Goal: Information Seeking & Learning: Learn about a topic

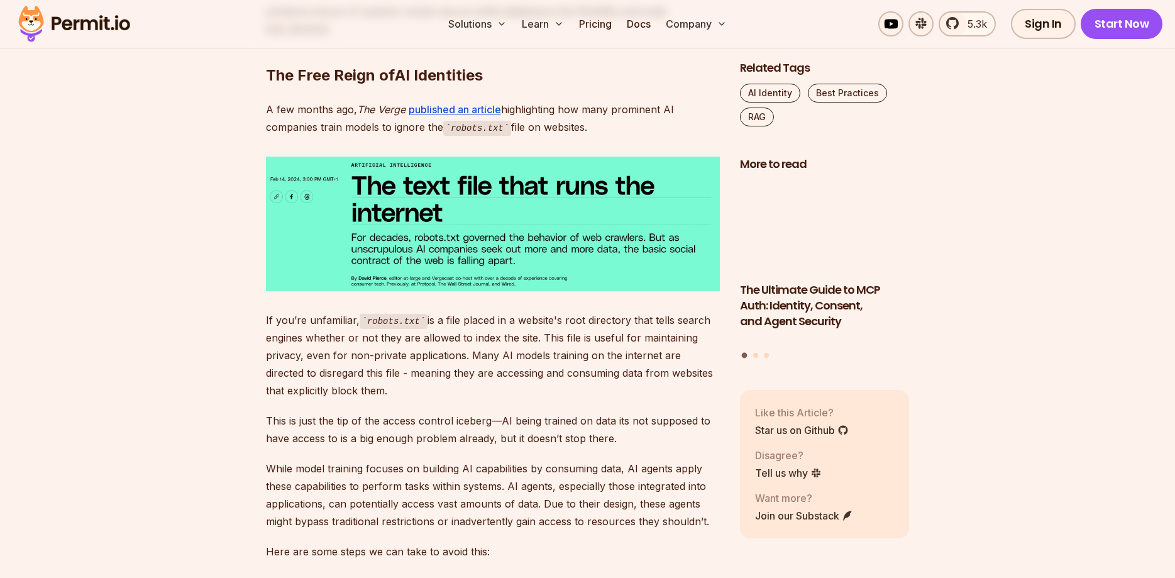
scroll to position [1283, 0]
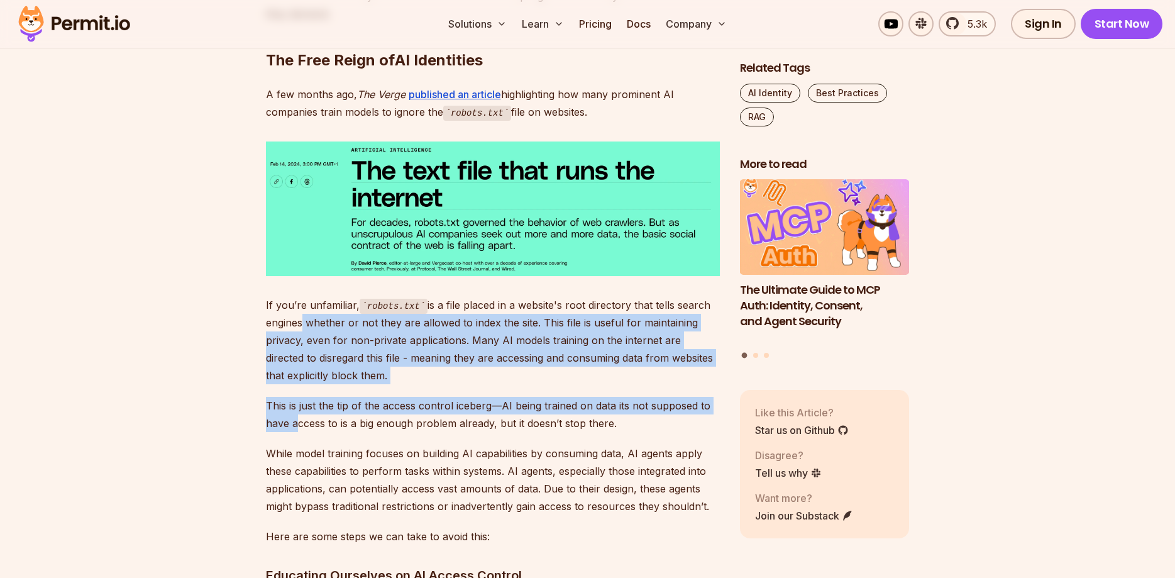
drag, startPoint x: 300, startPoint y: 310, endPoint x: 297, endPoint y: 405, distance: 95.0
click at [297, 405] on p "This is just the tip of the access control iceberg—AI being trained on data its…" at bounding box center [493, 414] width 454 height 35
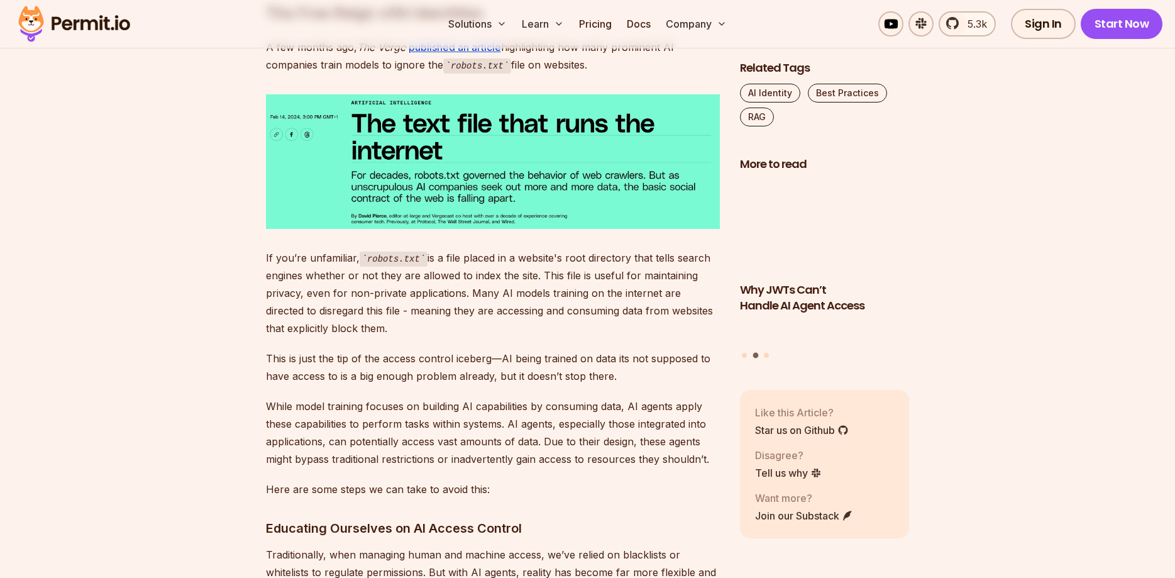
scroll to position [1411, 0]
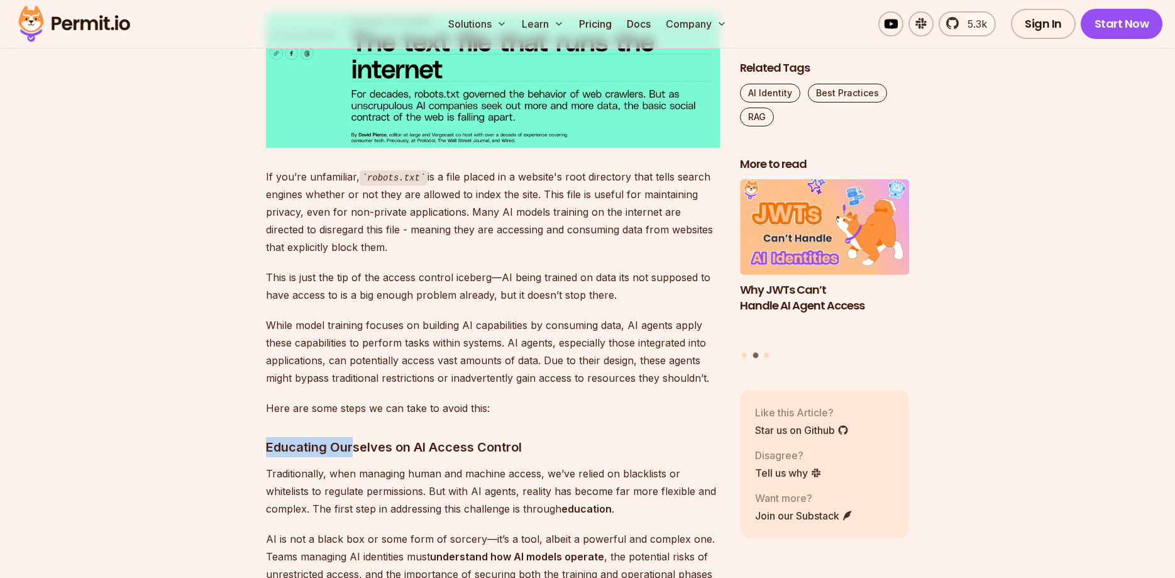
drag, startPoint x: 263, startPoint y: 428, endPoint x: 362, endPoint y: 425, distance: 99.4
click at [369, 437] on h3 "Educating Ourselves on AI Access Control" at bounding box center [493, 447] width 454 height 20
drag, startPoint x: 328, startPoint y: 418, endPoint x: 324, endPoint y: 453, distance: 36.0
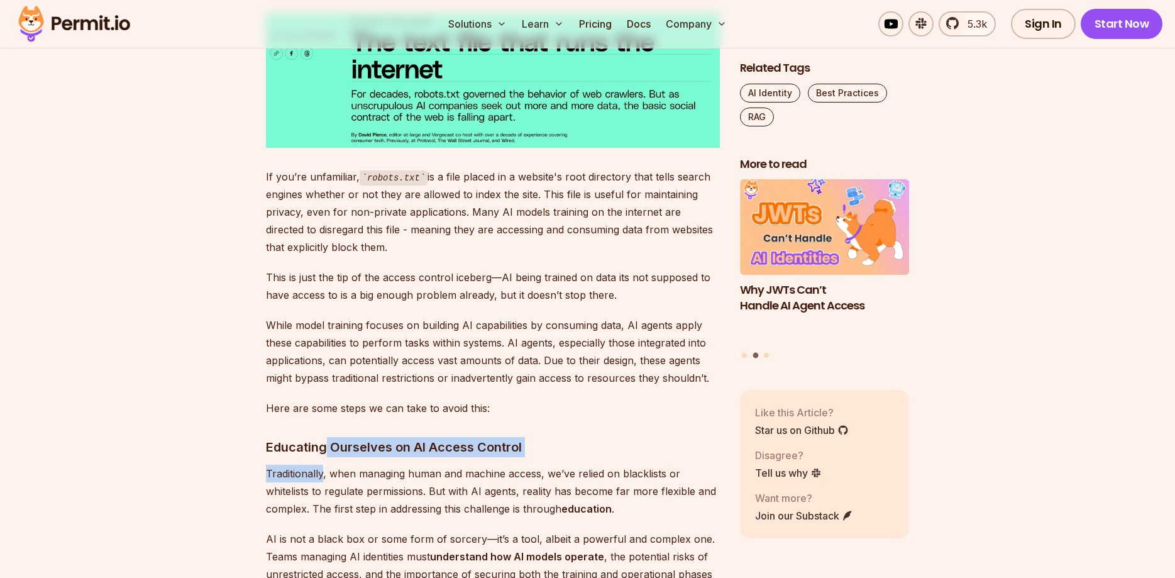
click at [324, 465] on p "Traditionally, when managing human and machine access, we’ve relied on blacklis…" at bounding box center [493, 491] width 454 height 53
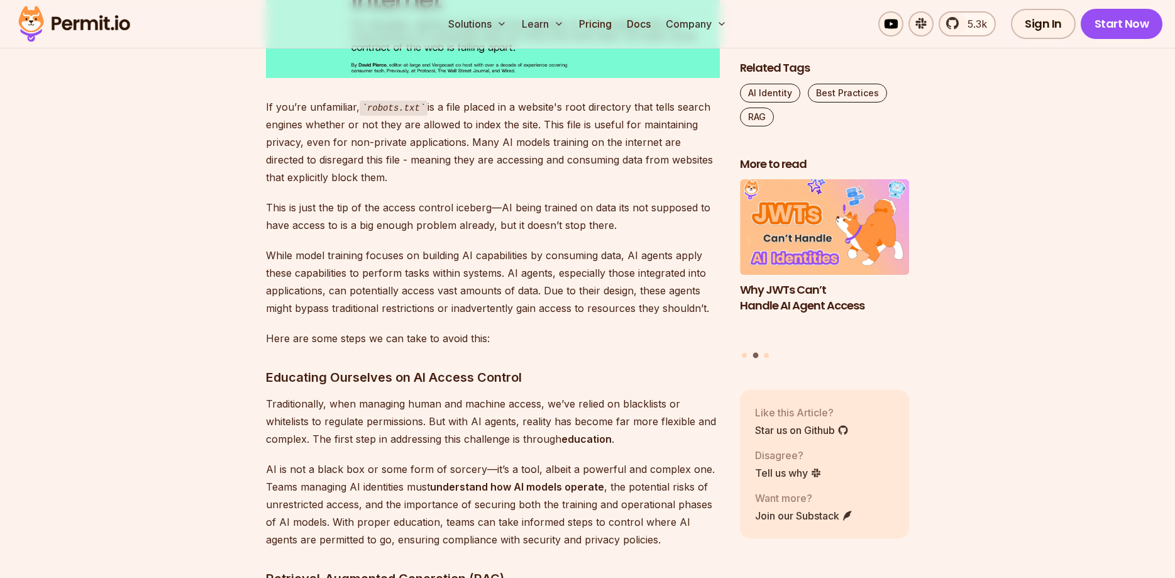
scroll to position [1539, 0]
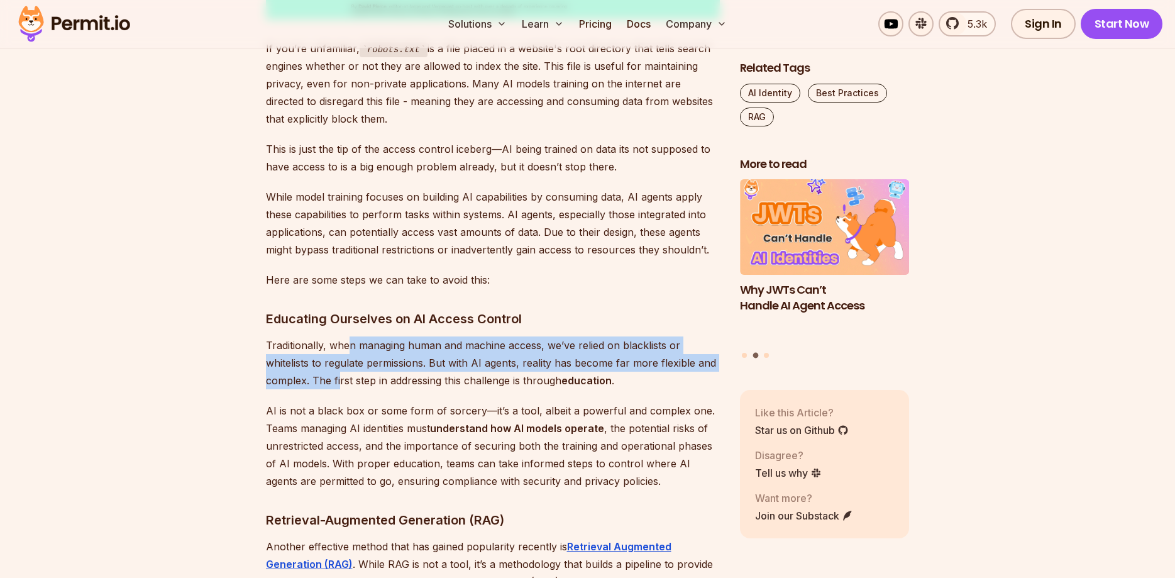
drag, startPoint x: 347, startPoint y: 335, endPoint x: 336, endPoint y: 384, distance: 50.3
click at [336, 402] on p "AI is not a black box or some form of sorcery—it’s a tool, albeit a powerful an…" at bounding box center [493, 446] width 454 height 88
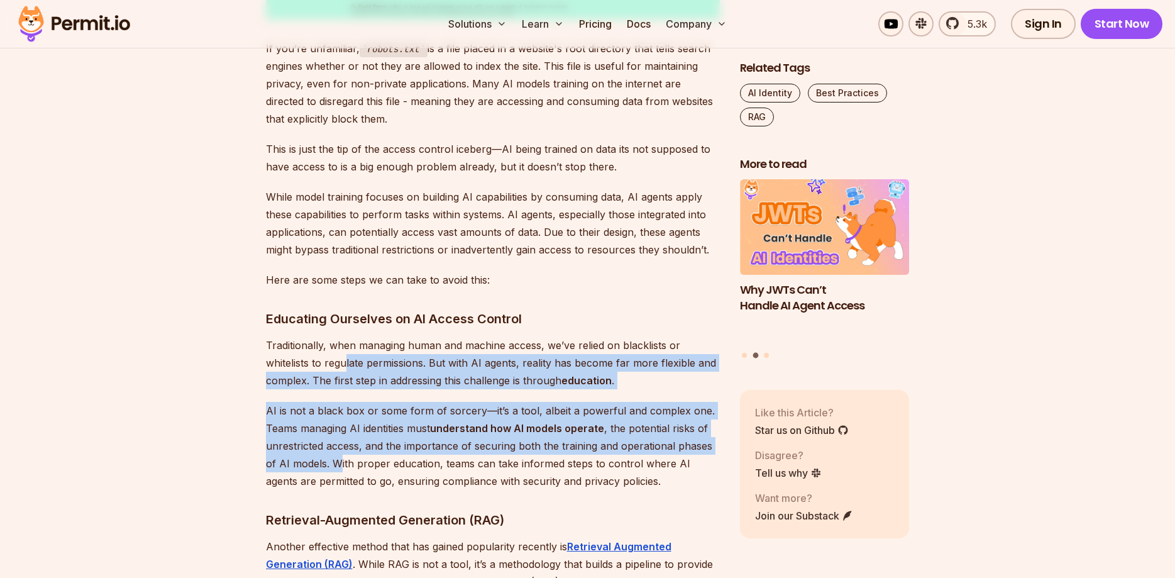
drag, startPoint x: 341, startPoint y: 443, endPoint x: 347, endPoint y: 333, distance: 110.8
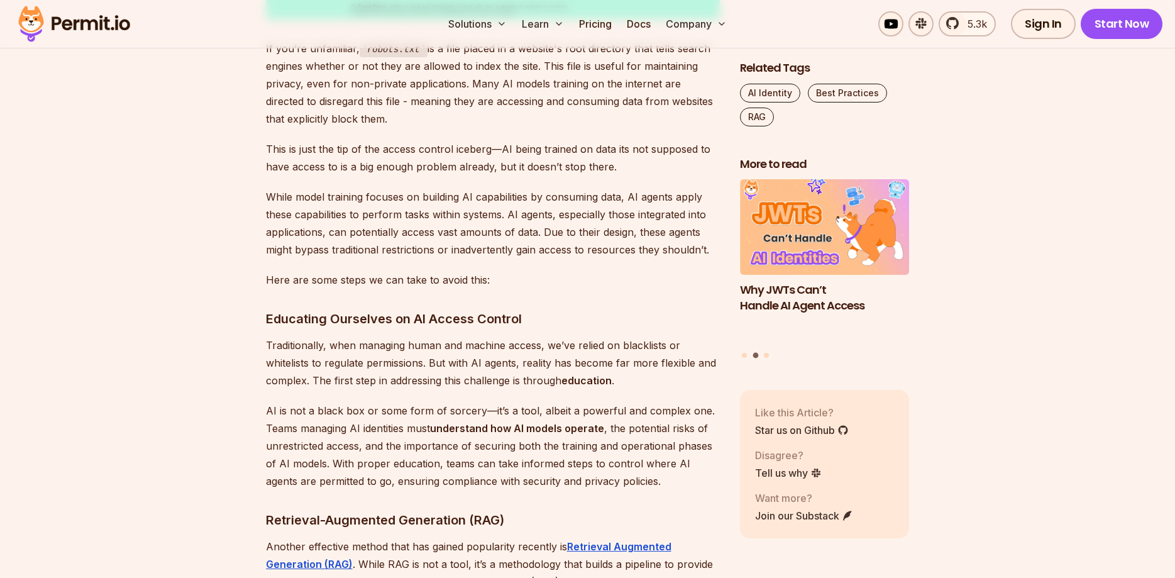
click at [347, 336] on p "Traditionally, when managing human and machine access, we’ve relied on blacklis…" at bounding box center [493, 362] width 454 height 53
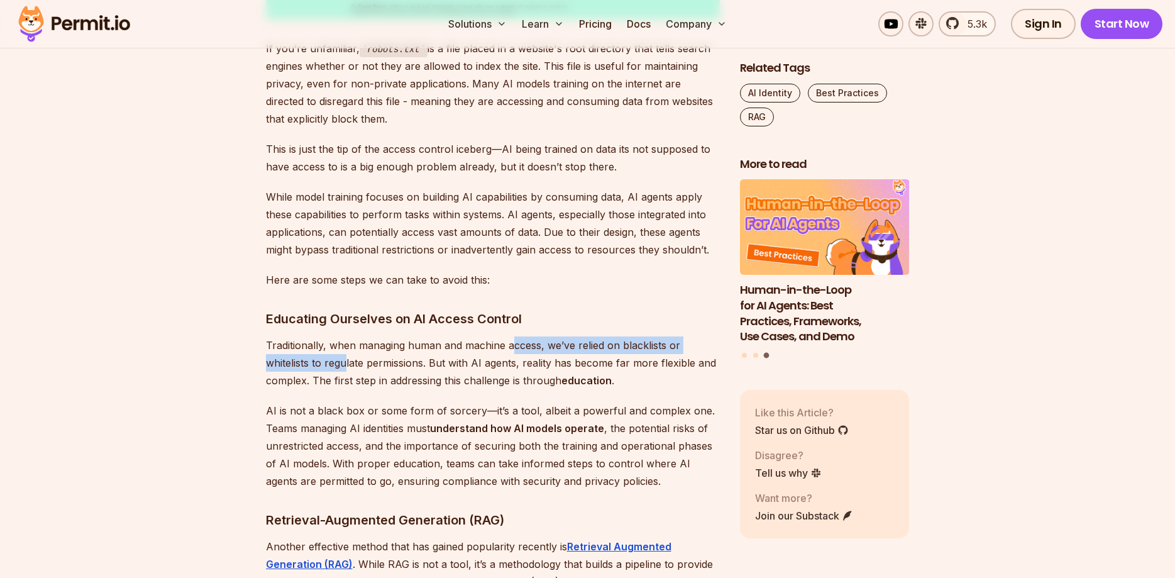
drag, startPoint x: 345, startPoint y: 340, endPoint x: 546, endPoint y: 330, distance: 202.1
click at [544, 336] on p "Traditionally, when managing human and machine access, we’ve relied on blacklis…" at bounding box center [493, 362] width 454 height 53
click at [546, 336] on p "Traditionally, when managing human and machine access, we’ve relied on blacklis…" at bounding box center [493, 362] width 454 height 53
drag, startPoint x: 429, startPoint y: 325, endPoint x: 510, endPoint y: 327, distance: 81.1
click at [509, 336] on p "Traditionally, when managing human and machine access, we’ve relied on blacklis…" at bounding box center [493, 362] width 454 height 53
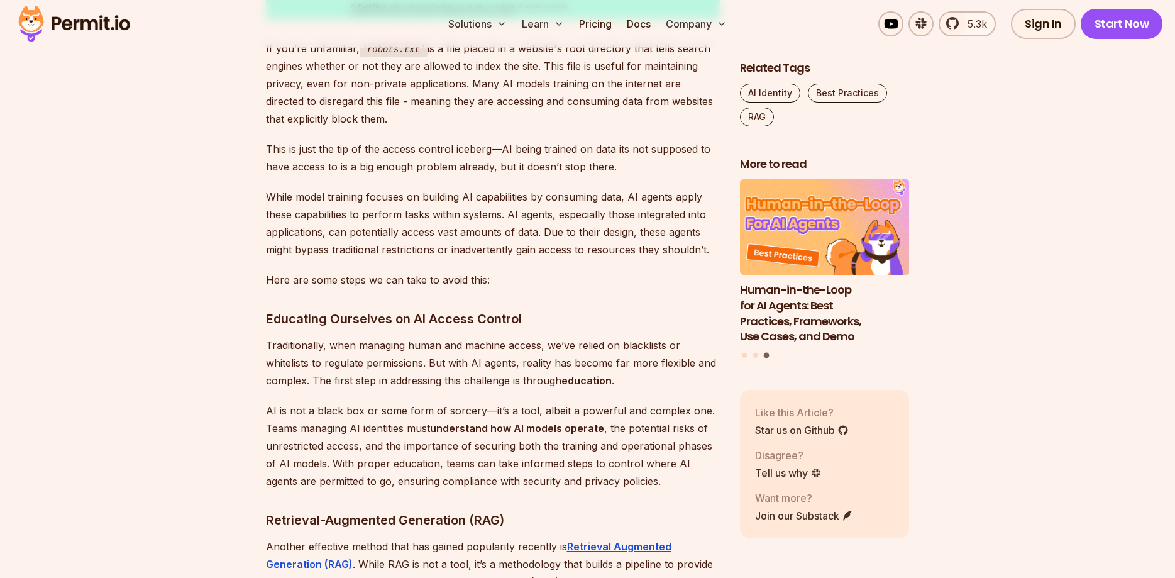
click at [510, 336] on p "Traditionally, when managing human and machine access, we’ve relied on blacklis…" at bounding box center [493, 362] width 454 height 53
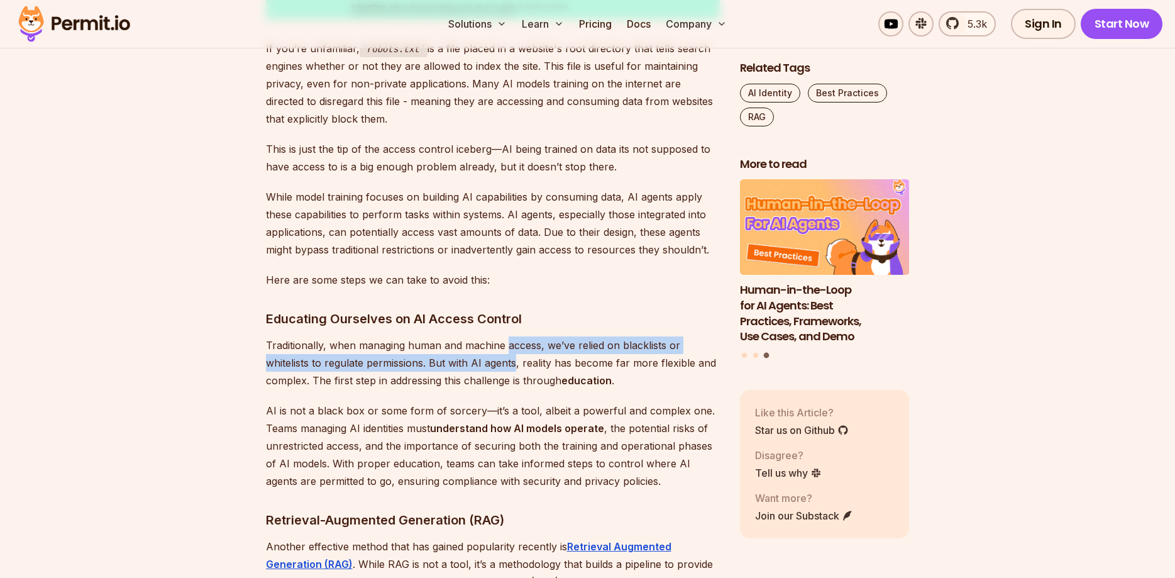
drag, startPoint x: 509, startPoint y: 326, endPoint x: 504, endPoint y: 340, distance: 15.3
click at [504, 340] on p "Traditionally, when managing human and machine access, we’ve relied on blacklis…" at bounding box center [493, 362] width 454 height 53
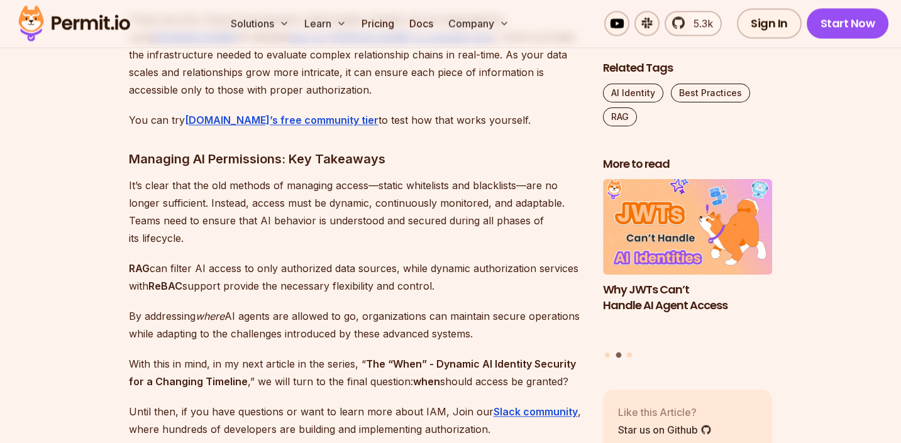
scroll to position [3661, 0]
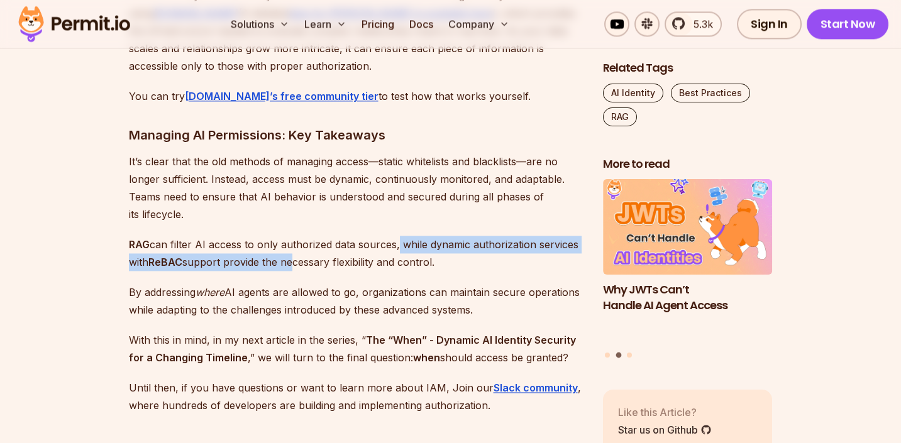
drag, startPoint x: 292, startPoint y: 227, endPoint x: 402, endPoint y: 210, distance: 110.7
click at [399, 236] on p "RAG can filter AI access to only authorized data sources, while dynamic authori…" at bounding box center [356, 253] width 454 height 35
click at [402, 236] on p "RAG can filter AI access to only authorized data sources, while dynamic authori…" at bounding box center [356, 253] width 454 height 35
drag, startPoint x: 406, startPoint y: 208, endPoint x: 401, endPoint y: 224, distance: 17.1
click at [401, 236] on p "RAG can filter AI access to only authorized data sources, while dynamic authori…" at bounding box center [356, 253] width 454 height 35
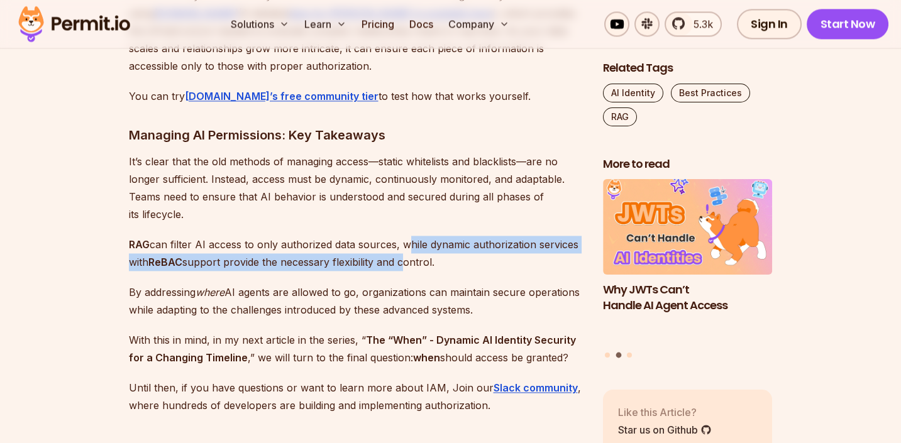
click at [401, 236] on p "RAG can filter AI access to only authorized data sources, while dynamic authori…" at bounding box center [356, 253] width 454 height 35
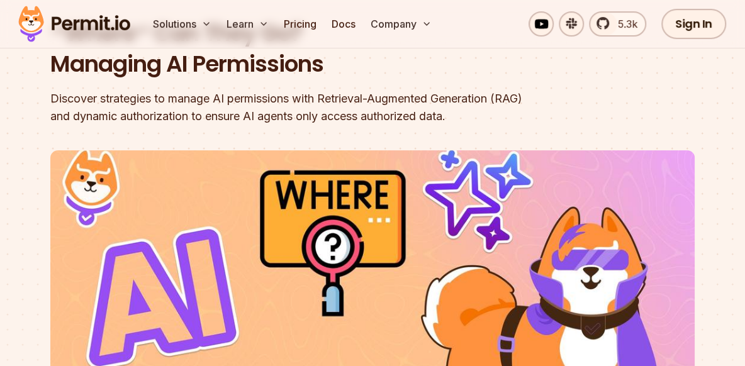
scroll to position [0, 0]
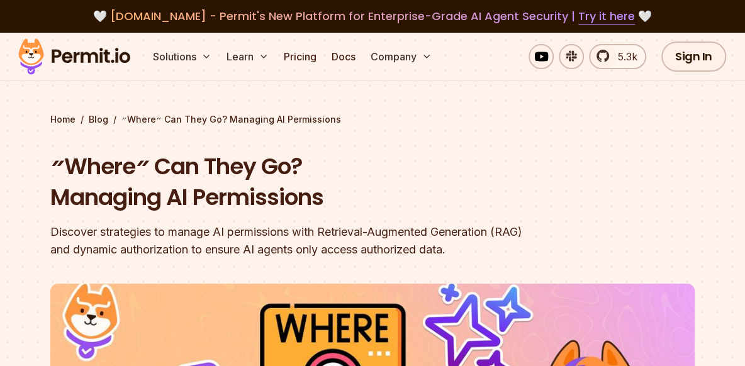
click at [269, 189] on h1 "״Where״ Can They Go? Managing AI Permissions" at bounding box center [291, 182] width 483 height 62
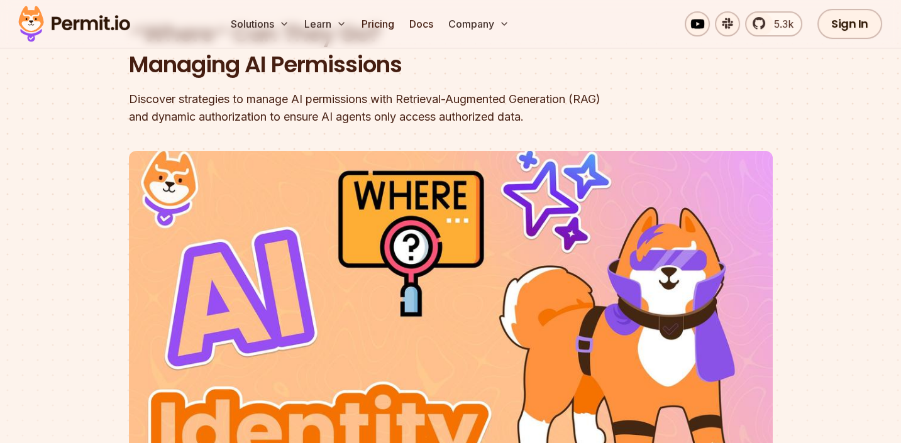
scroll to position [66, 0]
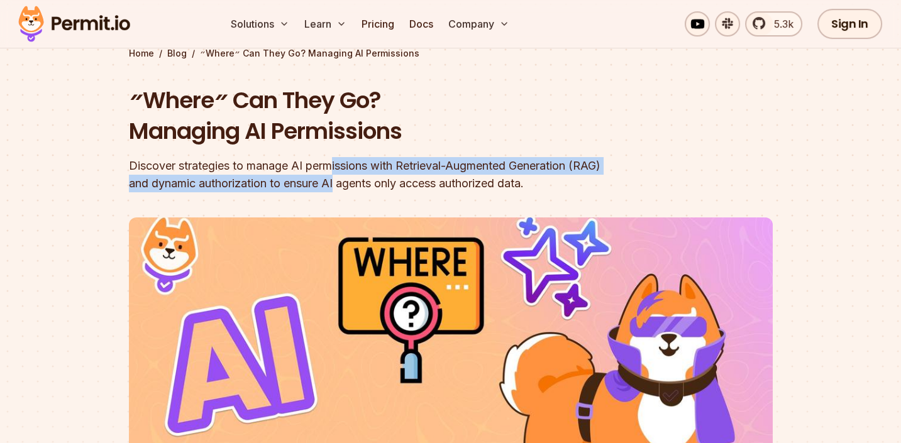
drag, startPoint x: 337, startPoint y: 167, endPoint x: 336, endPoint y: 185, distance: 17.6
click at [336, 185] on div "Discover strategies to manage AI permissions with Retrieval-Augmented Generatio…" at bounding box center [370, 174] width 483 height 35
drag, startPoint x: 340, startPoint y: 191, endPoint x: 335, endPoint y: 169, distance: 22.7
click at [335, 169] on div "Discover strategies to manage AI permissions with Retrieval-Augmented Generatio…" at bounding box center [370, 174] width 483 height 35
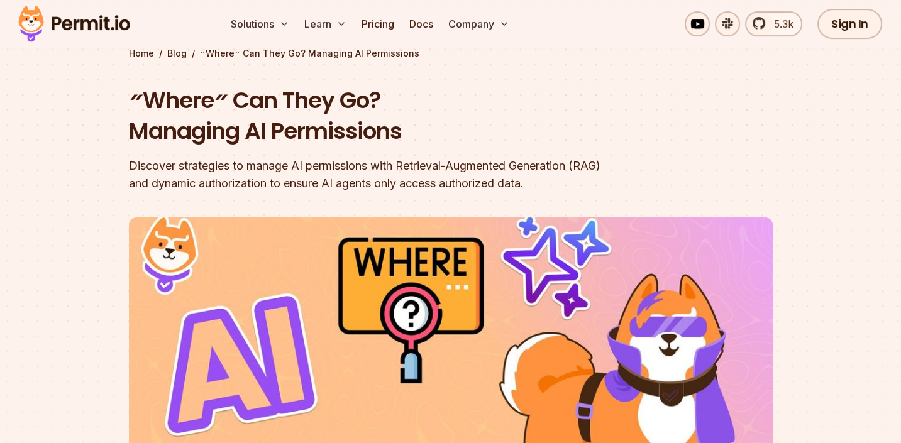
click at [334, 167] on div "Discover strategies to manage AI permissions with Retrieval-Augmented Generatio…" at bounding box center [370, 174] width 483 height 35
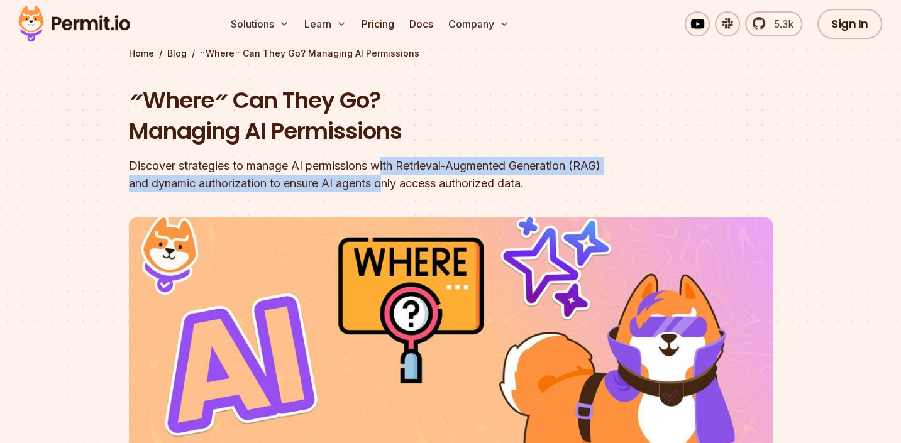
drag, startPoint x: 385, startPoint y: 163, endPoint x: 389, endPoint y: 184, distance: 21.1
click at [389, 184] on div "Discover strategies to manage AI permissions with Retrieval-Augmented Generatio…" at bounding box center [370, 174] width 483 height 35
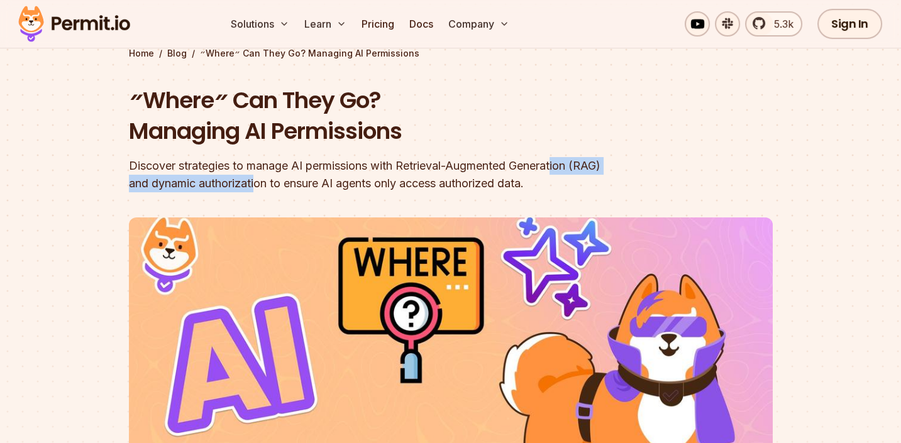
drag, startPoint x: 559, startPoint y: 165, endPoint x: 256, endPoint y: 189, distance: 304.0
click at [256, 189] on div "Discover strategies to manage AI permissions with Retrieval-Augmented Generatio…" at bounding box center [370, 174] width 483 height 35
click at [257, 187] on div "Discover strategies to manage AI permissions with Retrieval-Augmented Generatio…" at bounding box center [370, 174] width 483 height 35
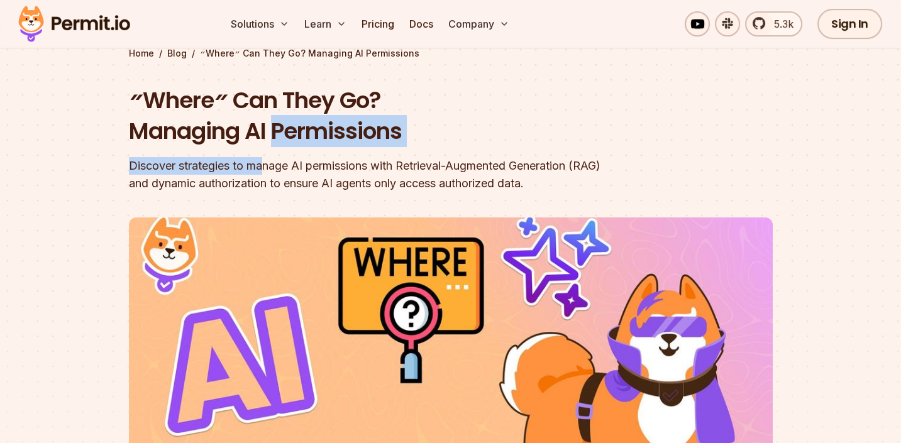
drag, startPoint x: 262, startPoint y: 170, endPoint x: 272, endPoint y: 153, distance: 20.0
click at [272, 152] on div "״Where״ Can They Go? Managing AI Permissions Discover strategies to manage AI p…" at bounding box center [370, 139] width 483 height 108
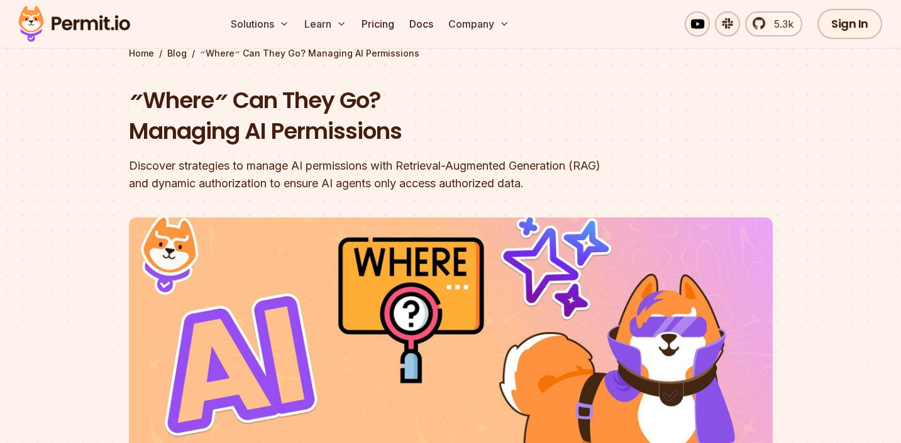
click at [278, 187] on div "Discover strategies to manage AI permissions with Retrieval-Augmented Generatio…" at bounding box center [370, 174] width 483 height 35
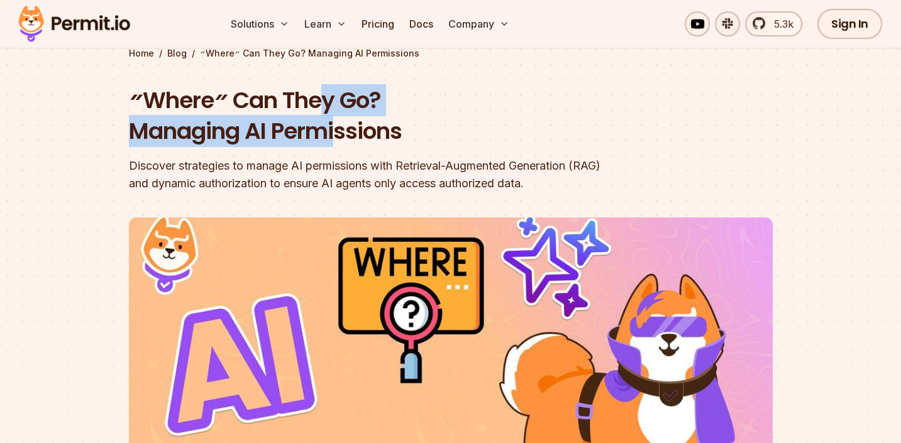
drag, startPoint x: 319, startPoint y: 91, endPoint x: 335, endPoint y: 135, distance: 47.3
click at [335, 135] on h1 "״Where״ Can They Go? Managing AI Permissions" at bounding box center [370, 116] width 483 height 62
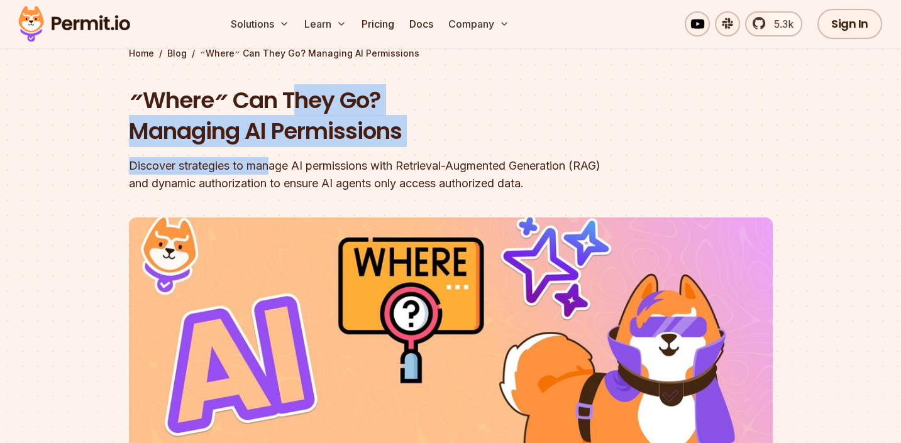
drag, startPoint x: 276, startPoint y: 131, endPoint x: 299, endPoint y: 109, distance: 32.0
click at [297, 110] on div "״Where״ Can They Go? Managing AI Permissions Discover strategies to manage AI p…" at bounding box center [370, 139] width 483 height 108
click at [302, 108] on h1 "״Where״ Can They Go? Managing AI Permissions" at bounding box center [370, 116] width 483 height 62
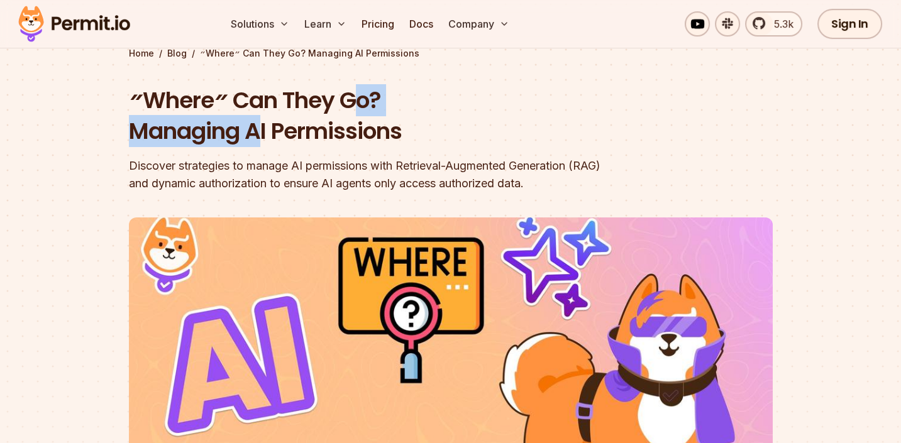
drag, startPoint x: 345, startPoint y: 88, endPoint x: 258, endPoint y: 131, distance: 96.5
click at [258, 131] on h1 "״Where״ Can They Go? Managing AI Permissions" at bounding box center [370, 116] width 483 height 62
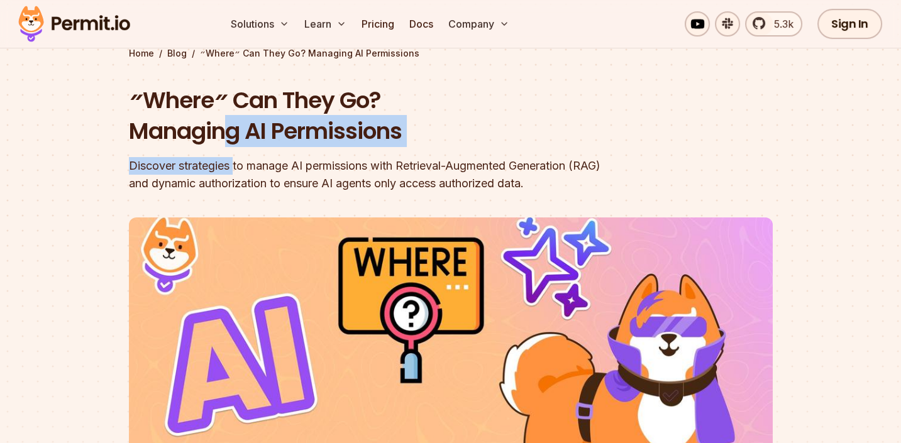
drag, startPoint x: 230, startPoint y: 148, endPoint x: 234, endPoint y: 170, distance: 22.3
click at [234, 170] on div "״Where״ Can They Go? Managing AI Permissions Discover strategies to manage AI p…" at bounding box center [370, 139] width 483 height 108
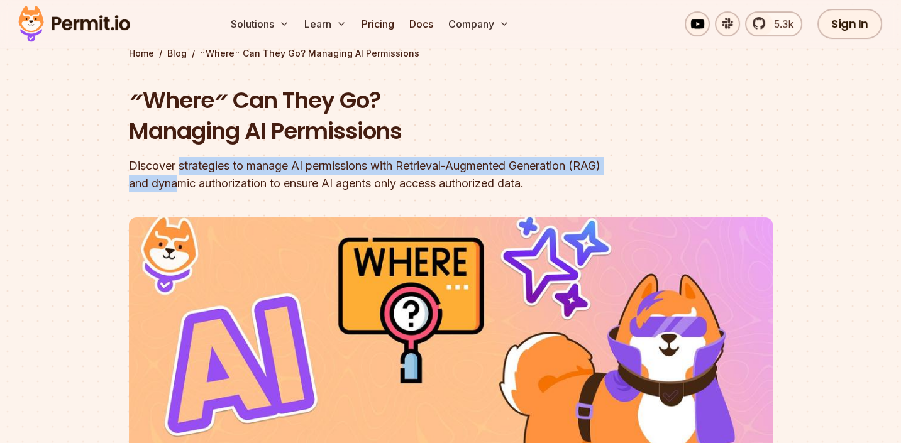
drag, startPoint x: 175, startPoint y: 175, endPoint x: 181, endPoint y: 170, distance: 8.1
click at [180, 170] on div "Discover strategies to manage AI permissions with Retrieval-Augmented Generatio…" at bounding box center [370, 174] width 483 height 35
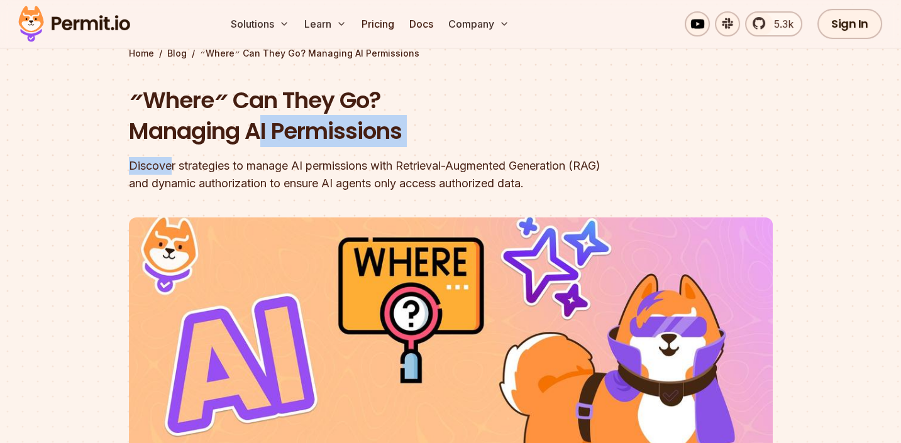
drag, startPoint x: 169, startPoint y: 165, endPoint x: 284, endPoint y: 136, distance: 119.3
click at [284, 136] on div "״Where״ Can They Go? Managing AI Permissions Discover strategies to manage AI p…" at bounding box center [370, 139] width 483 height 108
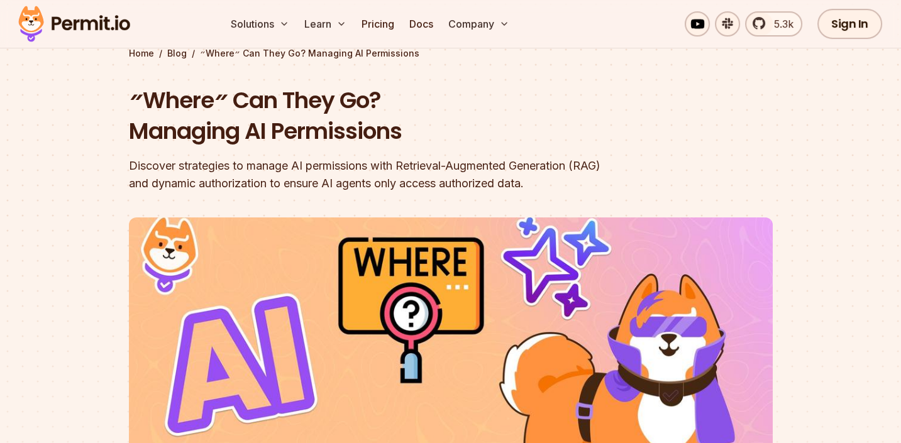
click at [205, 196] on header "״Where״ Can They Go? Managing AI Permissions Discover strategies to manage AI p…" at bounding box center [451, 366] width 644 height 562
drag, startPoint x: 125, startPoint y: 172, endPoint x: 270, endPoint y: 162, distance: 144.9
click at [269, 162] on section "Home / Blog / ״Where״ Can They Go? Managing AI Permissions ״Where״ Can They Go?…" at bounding box center [450, 322] width 901 height 711
click at [199, 170] on div "Discover strategies to manage AI permissions with Retrieval-Augmented Generatio…" at bounding box center [370, 174] width 483 height 35
drag, startPoint x: 150, startPoint y: 167, endPoint x: 243, endPoint y: 166, distance: 93.1
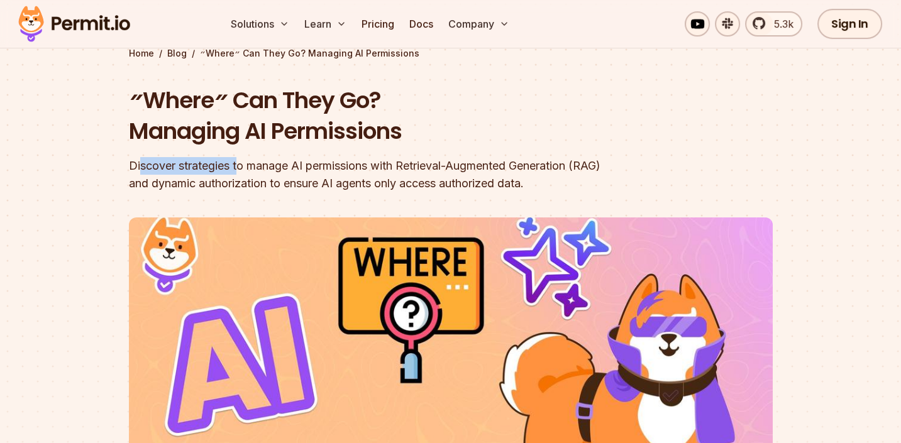
click at [240, 166] on div "Discover strategies to manage AI permissions with Retrieval-Augmented Generatio…" at bounding box center [370, 174] width 483 height 35
drag, startPoint x: 243, startPoint y: 166, endPoint x: 180, endPoint y: 180, distance: 64.5
click at [241, 168] on div "Discover strategies to manage AI permissions with Retrieval-Augmented Generatio…" at bounding box center [370, 174] width 483 height 35
drag, startPoint x: 191, startPoint y: 164, endPoint x: 297, endPoint y: 164, distance: 105.6
click at [294, 163] on div "Discover strategies to manage AI permissions with Retrieval-Augmented Generatio…" at bounding box center [370, 174] width 483 height 35
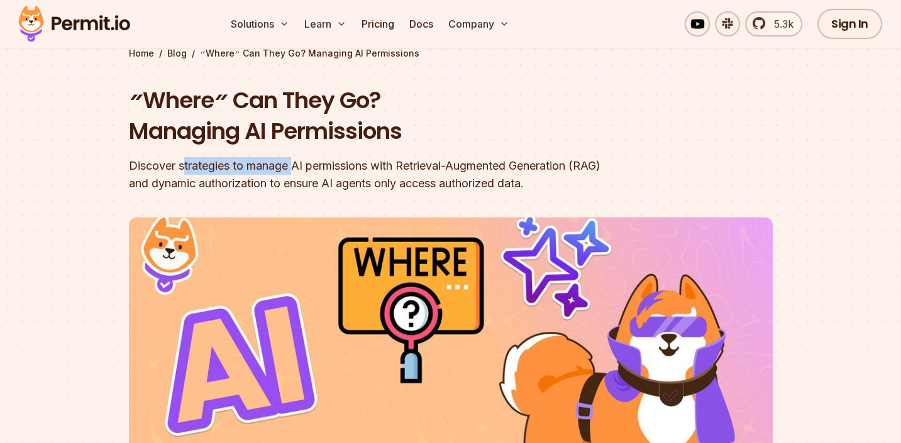
click at [297, 164] on div "Discover strategies to manage AI permissions with Retrieval-Augmented Generatio…" at bounding box center [370, 174] width 483 height 35
click at [250, 169] on div "Discover strategies to manage AI permissions with Retrieval-Augmented Generatio…" at bounding box center [370, 174] width 483 height 35
drag, startPoint x: 250, startPoint y: 169, endPoint x: 218, endPoint y: 175, distance: 33.4
click at [249, 169] on div "Discover strategies to manage AI permissions with Retrieval-Augmented Generatio…" at bounding box center [370, 174] width 483 height 35
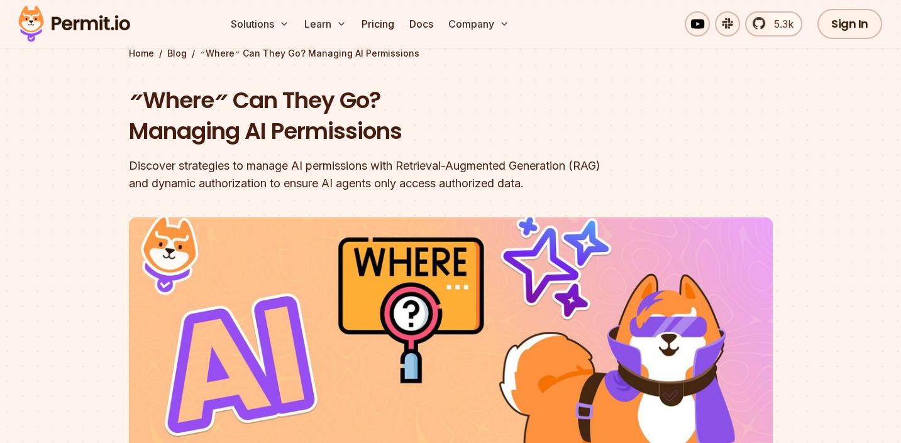
click at [177, 173] on div "Discover strategies to manage AI permissions with Retrieval-Augmented Generatio…" at bounding box center [370, 174] width 483 height 35
drag, startPoint x: 197, startPoint y: 163, endPoint x: 285, endPoint y: 165, distance: 88.0
click at [281, 165] on div "Discover strategies to manage AI permissions with Retrieval-Augmented Generatio…" at bounding box center [370, 174] width 483 height 35
click at [285, 165] on div "Discover strategies to manage AI permissions with Retrieval-Augmented Generatio…" at bounding box center [370, 174] width 483 height 35
click at [371, 162] on div "Discover strategies to manage AI permissions with Retrieval-Augmented Generatio…" at bounding box center [370, 174] width 483 height 35
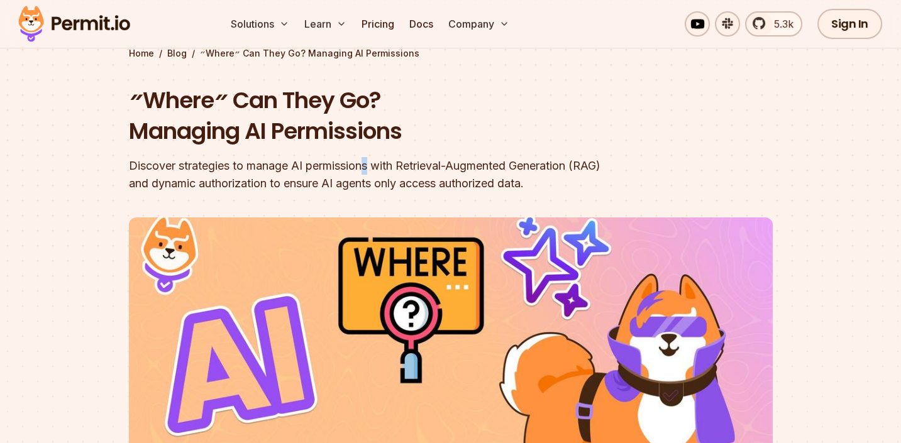
click at [371, 162] on div "Discover strategies to manage AI permissions with Retrieval-Augmented Generatio…" at bounding box center [370, 174] width 483 height 35
click at [490, 162] on div "Discover strategies to manage AI permissions with Retrieval-Augmented Generatio…" at bounding box center [370, 174] width 483 height 35
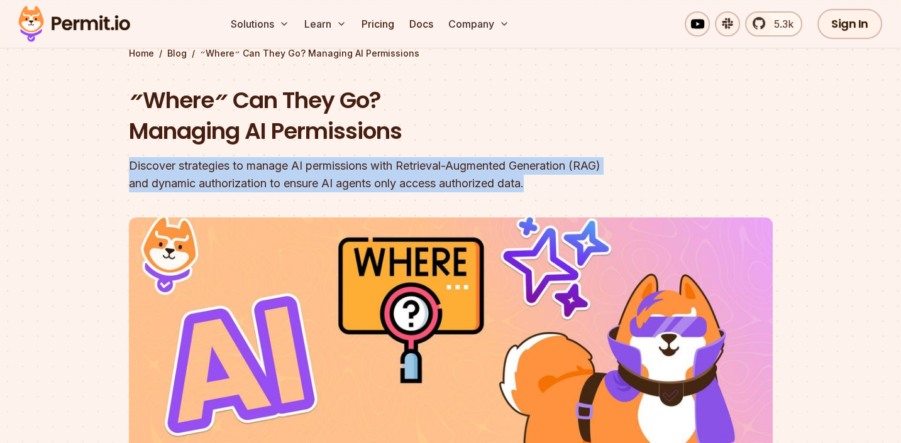
drag, startPoint x: 550, startPoint y: 141, endPoint x: 532, endPoint y: 198, distance: 59.5
click at [532, 198] on header "״Where״ Can They Go? Managing AI Permissions Discover strategies to manage AI p…" at bounding box center [451, 366] width 644 height 562
click at [471, 179] on div "Discover strategies to manage AI permissions with Retrieval-Augmented Generatio…" at bounding box center [370, 174] width 483 height 35
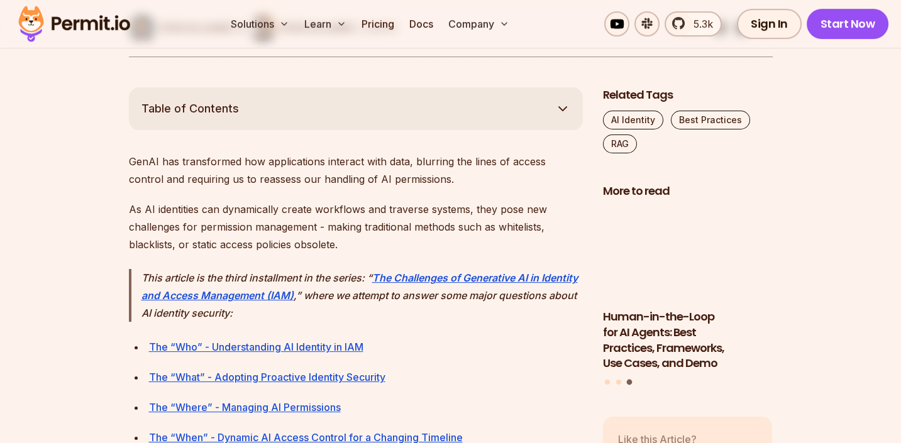
scroll to position [665, 0]
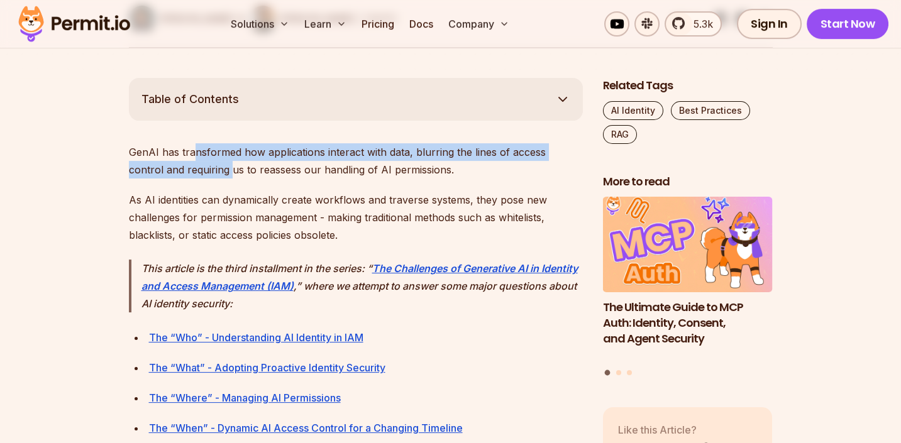
drag, startPoint x: 195, startPoint y: 152, endPoint x: 197, endPoint y: 183, distance: 31.5
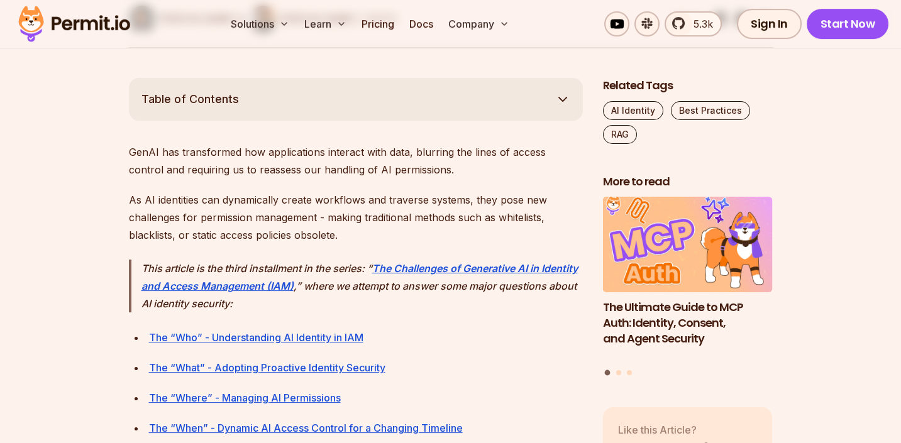
drag, startPoint x: 113, startPoint y: 148, endPoint x: 352, endPoint y: 148, distance: 239.0
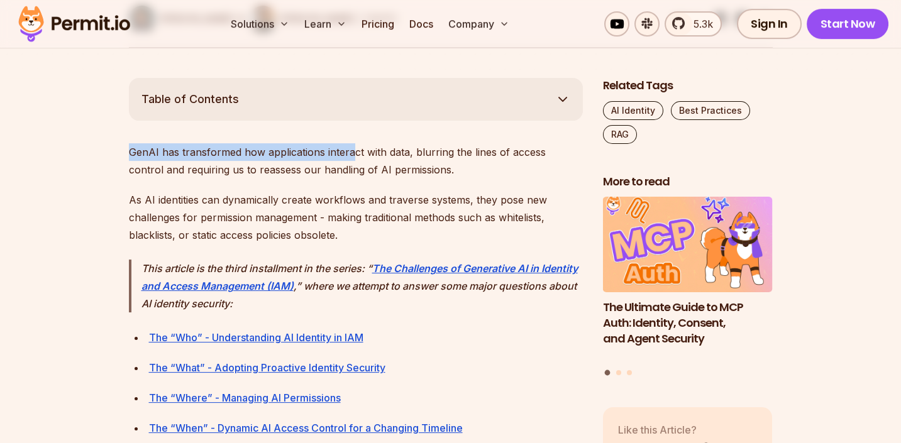
drag, startPoint x: 352, startPoint y: 148, endPoint x: 126, endPoint y: 143, distance: 225.2
click at [348, 148] on p "GenAI has transformed how applications interact with data, blurring the lines o…" at bounding box center [356, 160] width 454 height 35
drag, startPoint x: 122, startPoint y: 143, endPoint x: 404, endPoint y: 143, distance: 281.7
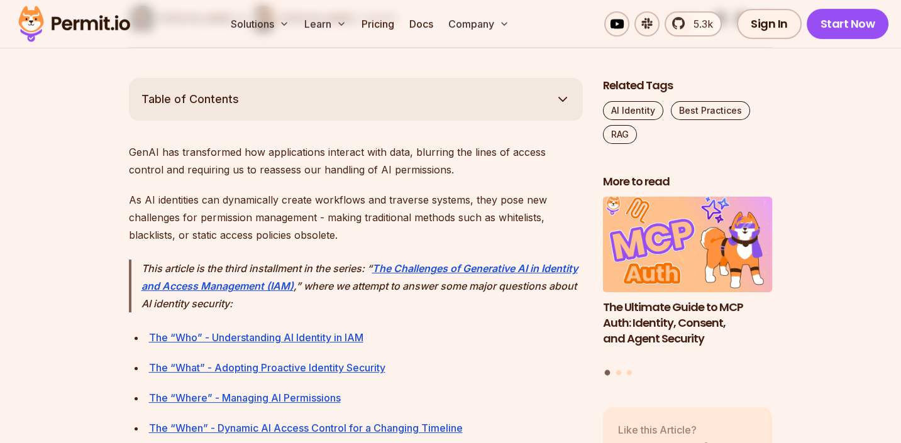
click at [404, 143] on p "GenAI has transformed how applications interact with data, blurring the lines o…" at bounding box center [356, 160] width 454 height 35
drag, startPoint x: 210, startPoint y: 150, endPoint x: 481, endPoint y: 152, distance: 271.0
click at [468, 152] on p "GenAI has transformed how applications interact with data, blurring the lines o…" at bounding box center [356, 160] width 454 height 35
click at [482, 152] on p "GenAI has transformed how applications interact with data, blurring the lines o…" at bounding box center [356, 160] width 454 height 35
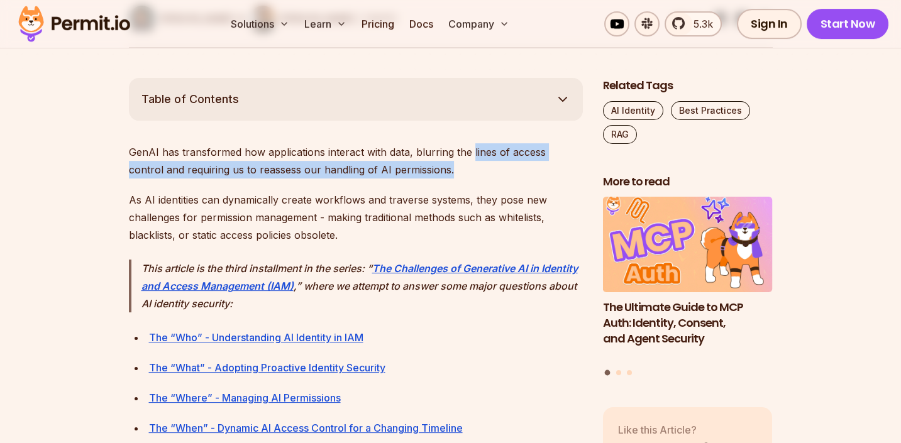
drag, startPoint x: 471, startPoint y: 148, endPoint x: 458, endPoint y: 180, distance: 35.3
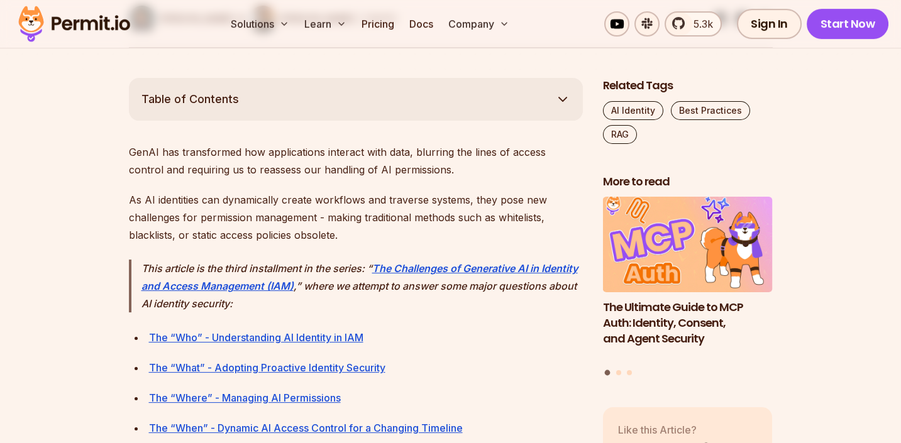
drag, startPoint x: 152, startPoint y: 196, endPoint x: 148, endPoint y: 204, distance: 9.6
click at [149, 204] on p "As AI identities can dynamically create workflows and traverse systems, they po…" at bounding box center [356, 217] width 454 height 53
click at [148, 204] on p "As AI identities can dynamically create workflows and traverse systems, they po…" at bounding box center [356, 217] width 454 height 53
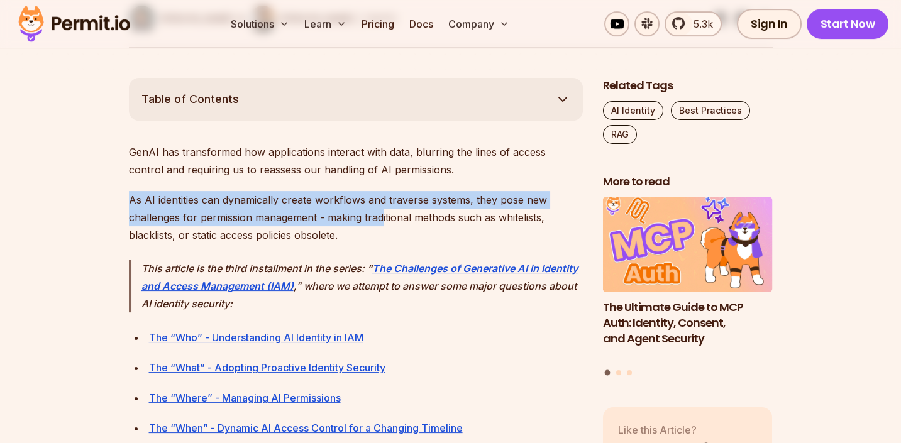
drag, startPoint x: 127, startPoint y: 198, endPoint x: 424, endPoint y: 216, distance: 297.4
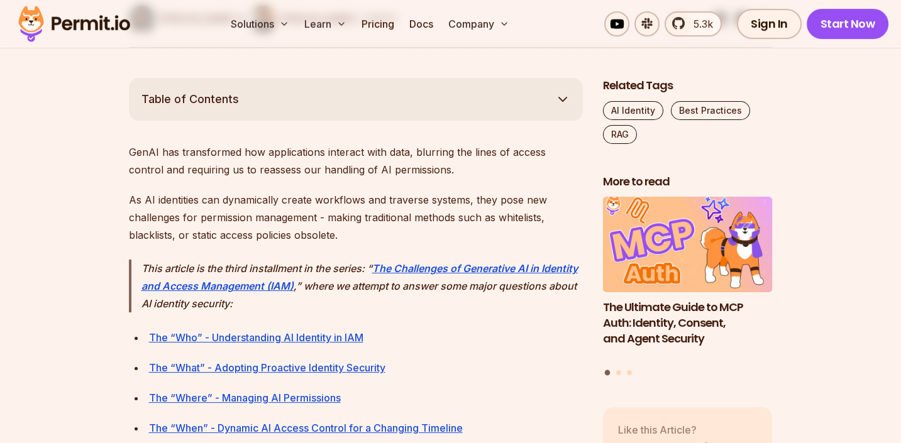
click at [424, 216] on p "As AI identities can dynamically create workflows and traverse systems, they po…" at bounding box center [356, 217] width 454 height 53
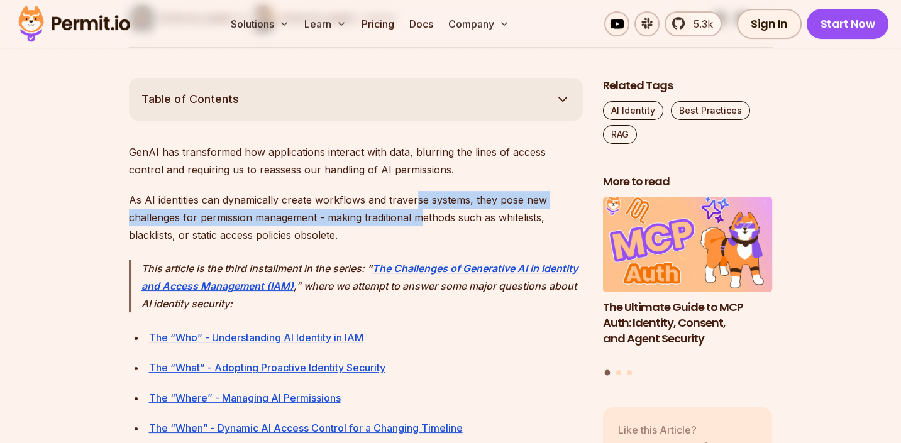
drag, startPoint x: 417, startPoint y: 190, endPoint x: 419, endPoint y: 216, distance: 25.9
drag, startPoint x: 419, startPoint y: 216, endPoint x: 404, endPoint y: 230, distance: 20.0
click at [419, 216] on p "As AI identities can dynamically create workflows and traverse systems, they po…" at bounding box center [356, 217] width 454 height 53
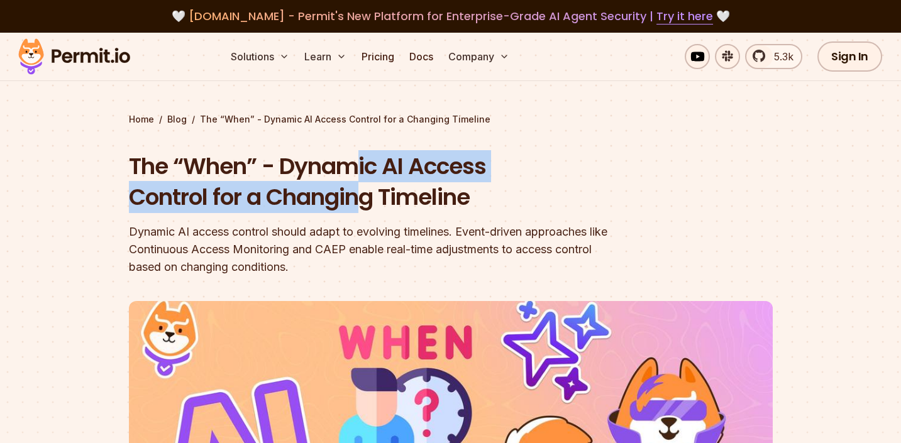
drag, startPoint x: 361, startPoint y: 160, endPoint x: 364, endPoint y: 205, distance: 44.8
click at [364, 205] on h1 "The “When” - Dynamic AI Access Control for a Changing Timeline" at bounding box center [370, 182] width 483 height 62
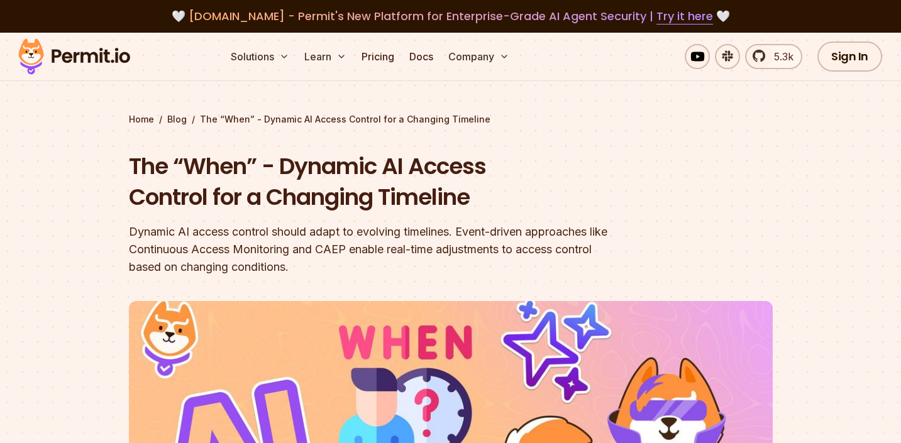
click at [394, 202] on h1 "The “When” - Dynamic AI Access Control for a Changing Timeline" at bounding box center [370, 182] width 483 height 62
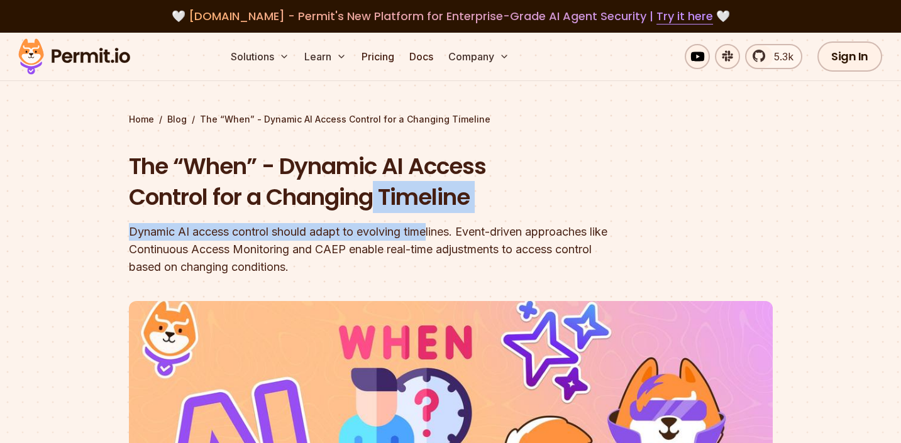
drag, startPoint x: 418, startPoint y: 214, endPoint x: 376, endPoint y: 181, distance: 52.8
click at [376, 181] on div "The “When” - Dynamic AI Access Control for a Changing Timeline Dynamic AI acces…" at bounding box center [370, 213] width 483 height 125
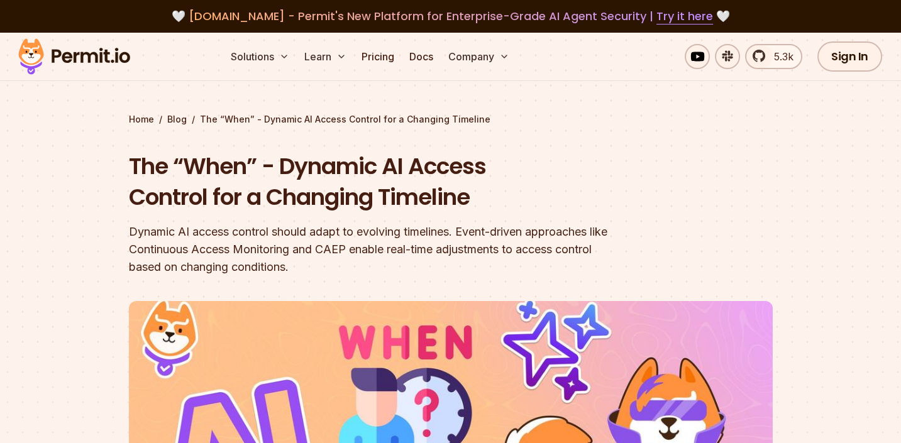
click at [376, 181] on h1 "The “When” - Dynamic AI Access Control for a Changing Timeline" at bounding box center [370, 182] width 483 height 62
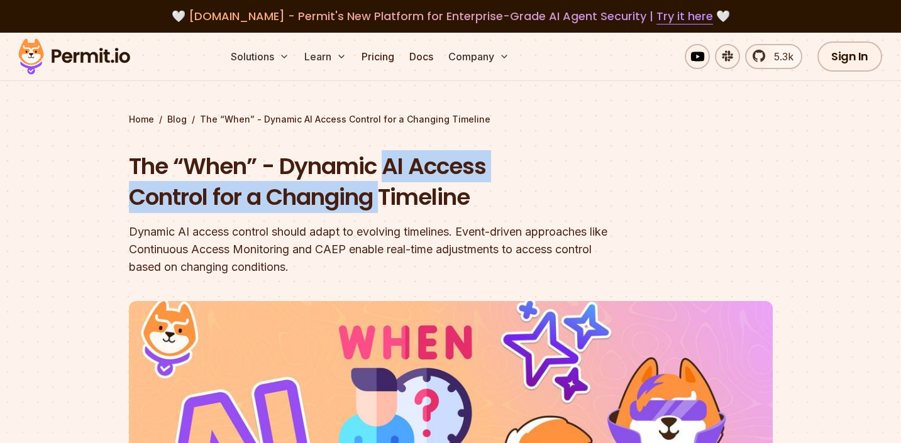
drag, startPoint x: 388, startPoint y: 160, endPoint x: 381, endPoint y: 197, distance: 38.4
click at [381, 196] on h1 "The “When” - Dynamic AI Access Control for a Changing Timeline" at bounding box center [370, 182] width 483 height 62
click at [380, 200] on h1 "The “When” - Dynamic AI Access Control for a Changing Timeline" at bounding box center [370, 182] width 483 height 62
drag, startPoint x: 351, startPoint y: 163, endPoint x: 365, endPoint y: 214, distance: 52.2
click at [365, 214] on div "The “When” - Dynamic AI Access Control for a Changing Timeline Dynamic AI acces…" at bounding box center [370, 213] width 483 height 125
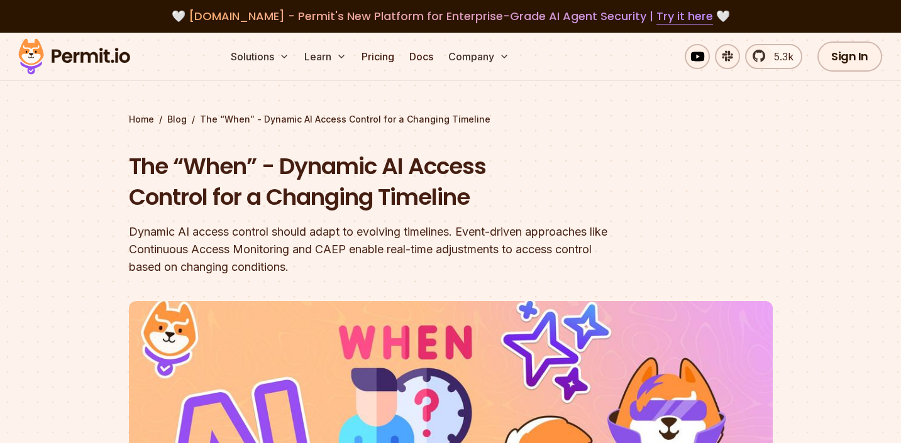
click at [365, 214] on div "The “When” - Dynamic AI Access Control for a Changing Timeline Dynamic AI acces…" at bounding box center [370, 213] width 483 height 125
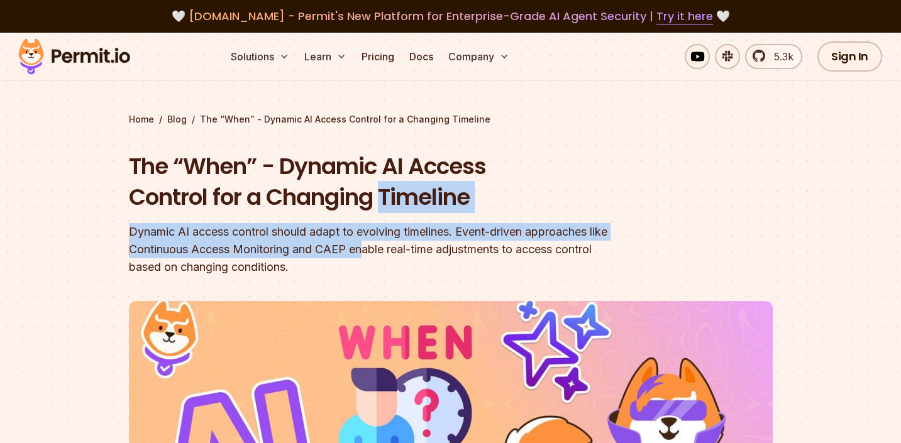
drag, startPoint x: 392, startPoint y: 208, endPoint x: 383, endPoint y: 177, distance: 32.0
click at [383, 178] on div "The “When” - Dynamic AI Access Control for a Changing Timeline Dynamic AI acces…" at bounding box center [370, 213] width 483 height 125
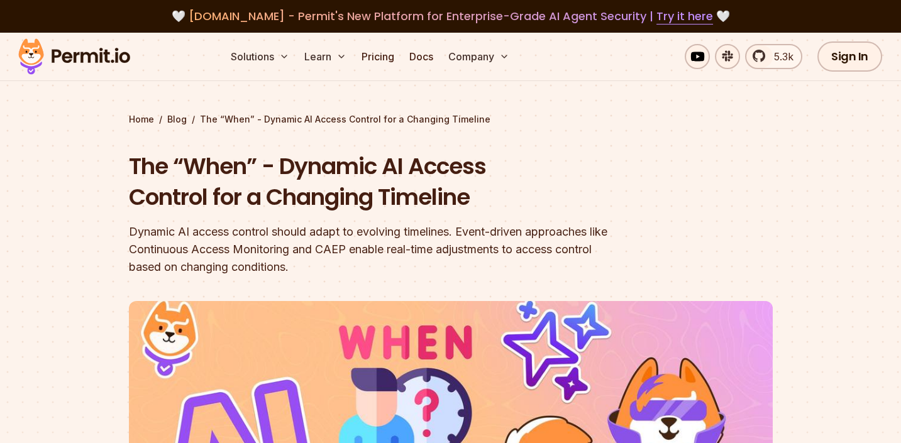
click at [383, 177] on h1 "The “When” - Dynamic AI Access Control for a Changing Timeline" at bounding box center [370, 182] width 483 height 62
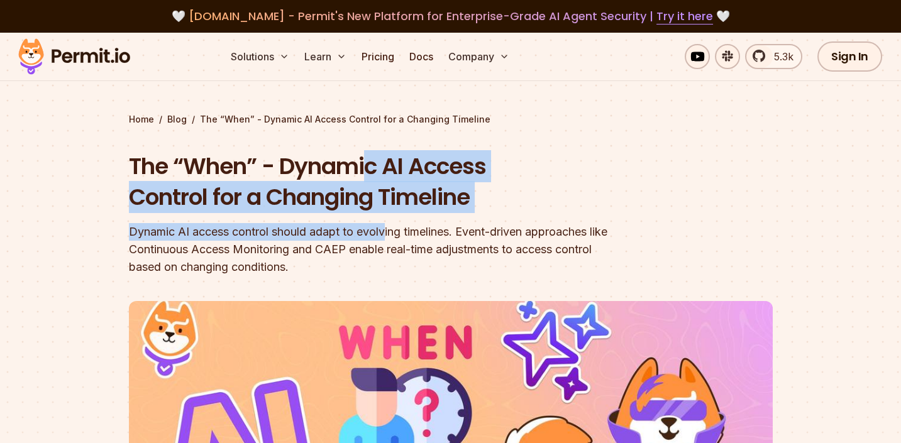
drag, startPoint x: 370, startPoint y: 169, endPoint x: 387, endPoint y: 219, distance: 53.7
click at [387, 219] on div "The “When” - Dynamic AI Access Control for a Changing Timeline Dynamic AI acces…" at bounding box center [370, 213] width 483 height 125
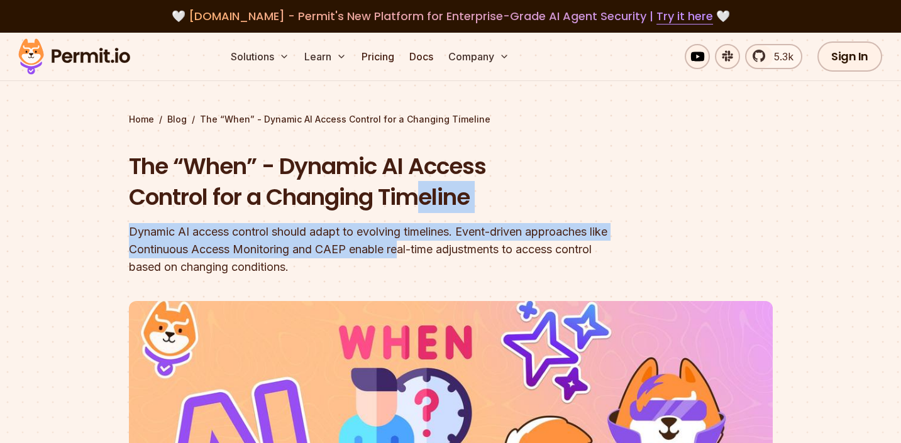
drag, startPoint x: 424, startPoint y: 245, endPoint x: 414, endPoint y: 168, distance: 77.4
click at [415, 169] on div "The “When” - Dynamic AI Access Control for a Changing Timeline Dynamic AI acces…" at bounding box center [370, 213] width 483 height 125
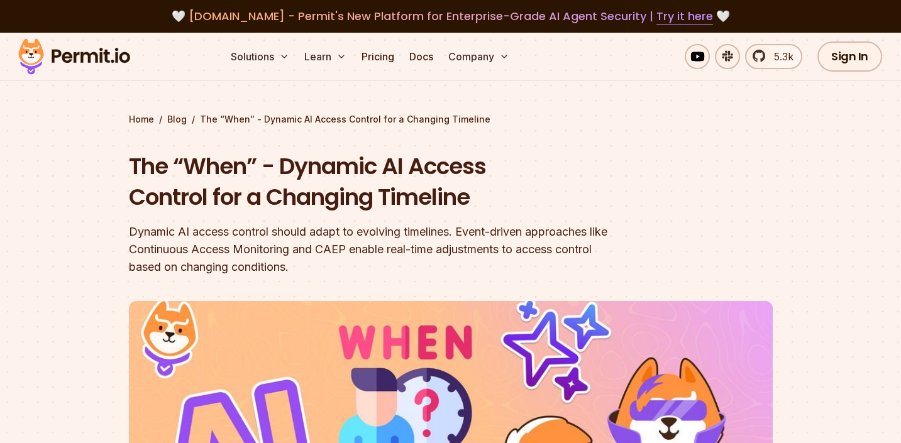
click at [414, 167] on h1 "The “When” - Dynamic AI Access Control for a Changing Timeline" at bounding box center [370, 182] width 483 height 62
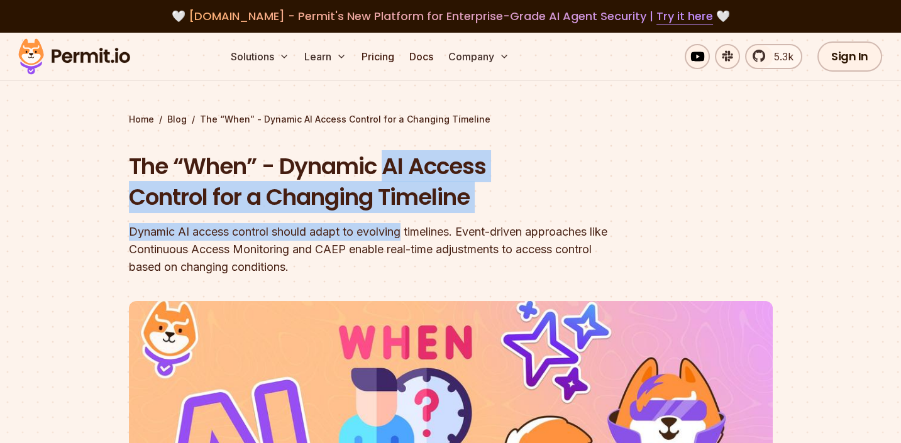
drag, startPoint x: 389, startPoint y: 167, endPoint x: 402, endPoint y: 224, distance: 58.7
click at [402, 224] on div "The “When” - Dynamic AI Access Control for a Changing Timeline Dynamic AI acces…" at bounding box center [370, 213] width 483 height 125
click at [402, 224] on div "Dynamic AI access control should adapt to evolving timelines. Event-driven appr…" at bounding box center [370, 249] width 483 height 53
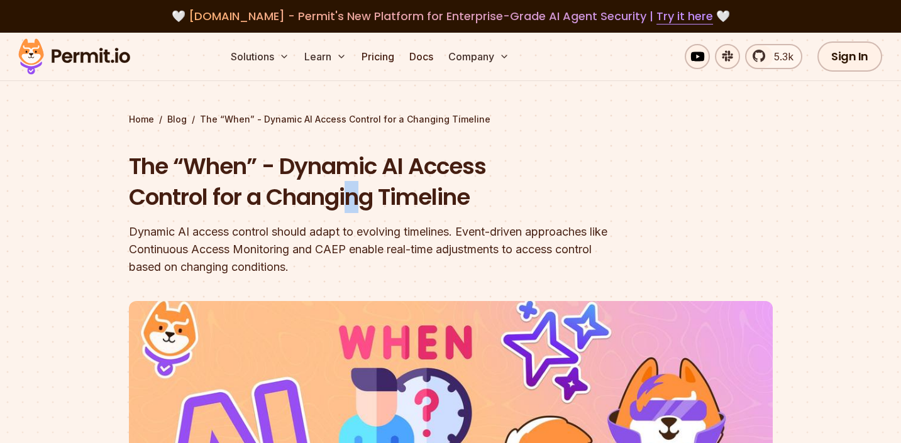
click at [350, 213] on h1 "The “When” - Dynamic AI Access Control for a Changing Timeline" at bounding box center [370, 182] width 483 height 62
click at [331, 178] on h1 "The “When” - Dynamic AI Access Control for a Changing Timeline" at bounding box center [370, 182] width 483 height 62
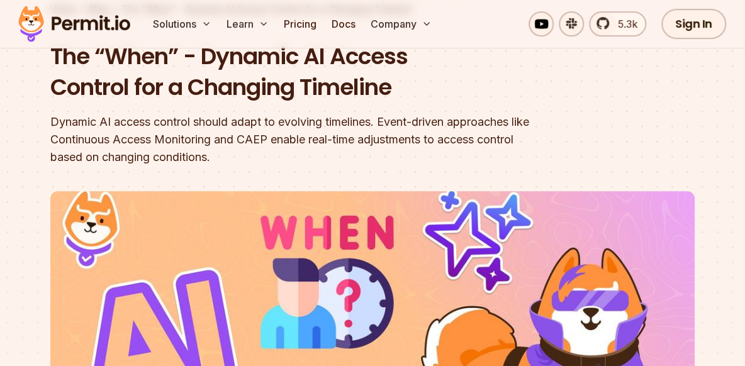
scroll to position [133, 0]
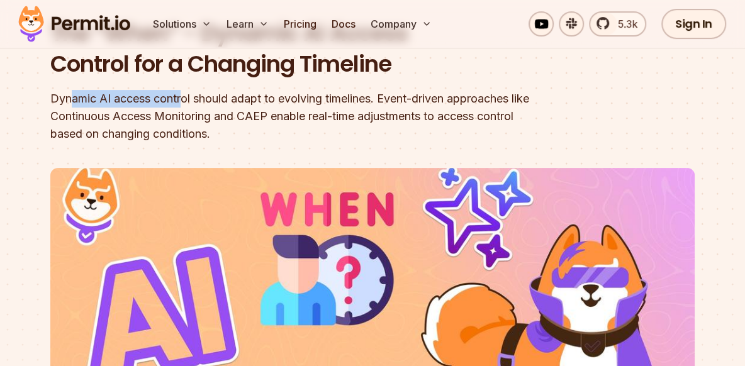
drag, startPoint x: 74, startPoint y: 96, endPoint x: 223, endPoint y: 93, distance: 148.4
click at [214, 93] on div "Dynamic AI access control should adapt to evolving timelines. Event-driven appr…" at bounding box center [291, 116] width 483 height 53
click at [223, 93] on div "Dynamic AI access control should adapt to evolving timelines. Event-driven appr…" at bounding box center [291, 116] width 483 height 53
drag, startPoint x: 121, startPoint y: 105, endPoint x: 196, endPoint y: 106, distance: 74.8
click at [183, 105] on div "Dynamic AI access control should adapt to evolving timelines. Event-driven appr…" at bounding box center [291, 116] width 483 height 53
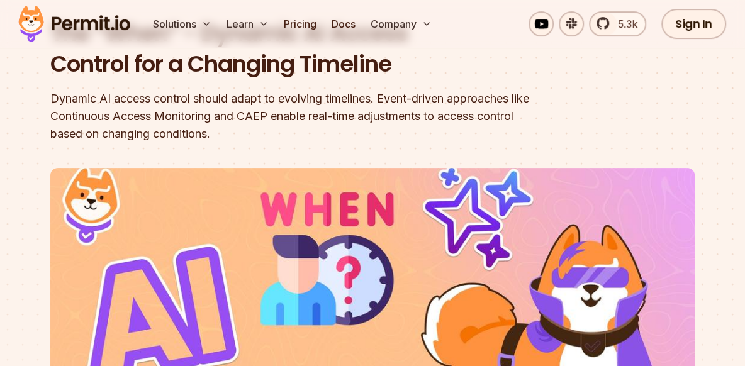
click at [197, 107] on div "Dynamic AI access control should adapt to evolving timelines. Event-driven appr…" at bounding box center [291, 116] width 483 height 53
drag, startPoint x: 211, startPoint y: 97, endPoint x: 310, endPoint y: 102, distance: 98.9
click at [310, 102] on div "Dynamic AI access control should adapt to evolving timelines. Event-driven appr…" at bounding box center [291, 116] width 483 height 53
drag, startPoint x: 265, startPoint y: 102, endPoint x: 385, endPoint y: 98, distance: 119.5
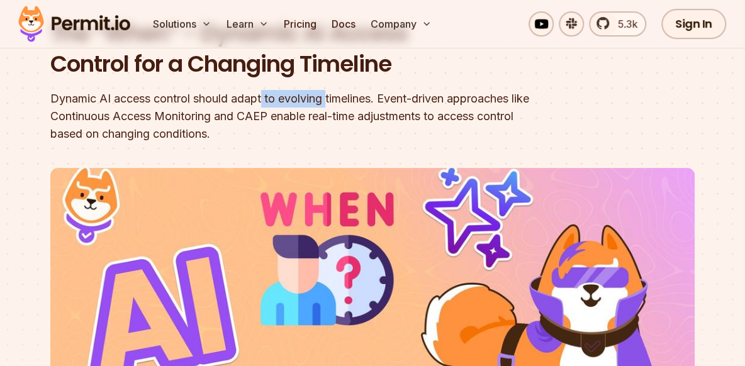
click at [372, 98] on div "Dynamic AI access control should adapt to evolving timelines. Event-driven appr…" at bounding box center [291, 116] width 483 height 53
click at [385, 98] on div "Dynamic AI access control should adapt to evolving timelines. Event-driven appr…" at bounding box center [291, 116] width 483 height 53
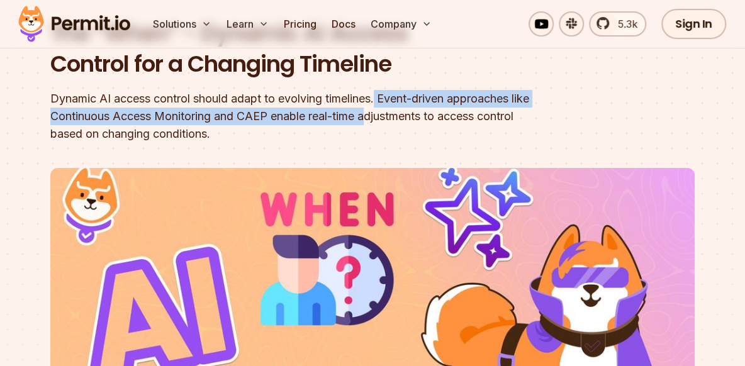
drag, startPoint x: 381, startPoint y: 99, endPoint x: 395, endPoint y: 110, distance: 17.9
click at [395, 110] on div "Dynamic AI access control should adapt to evolving timelines. Event-driven appr…" at bounding box center [291, 116] width 483 height 53
drag, startPoint x: 394, startPoint y: 109, endPoint x: 394, endPoint y: 117, distance: 7.5
click at [394, 117] on div "Dynamic AI access control should adapt to evolving timelines. Event-driven appr…" at bounding box center [291, 116] width 483 height 53
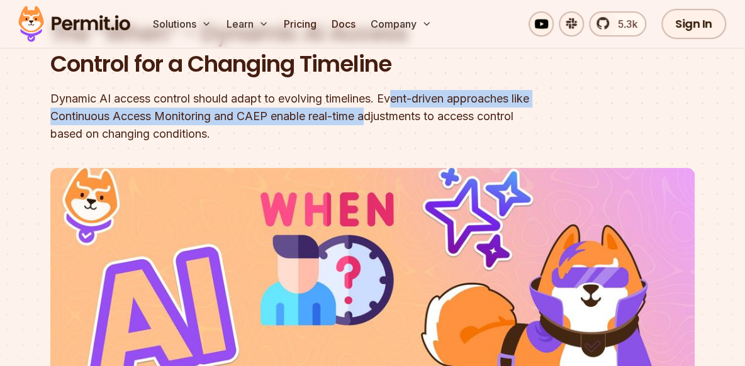
click at [394, 117] on div "Dynamic AI access control should adapt to evolving timelines. Event-driven appr…" at bounding box center [291, 116] width 483 height 53
drag, startPoint x: 391, startPoint y: 97, endPoint x: 394, endPoint y: 117, distance: 20.3
click at [394, 117] on div "Dynamic AI access control should adapt to evolving timelines. Event-driven appr…" at bounding box center [291, 116] width 483 height 53
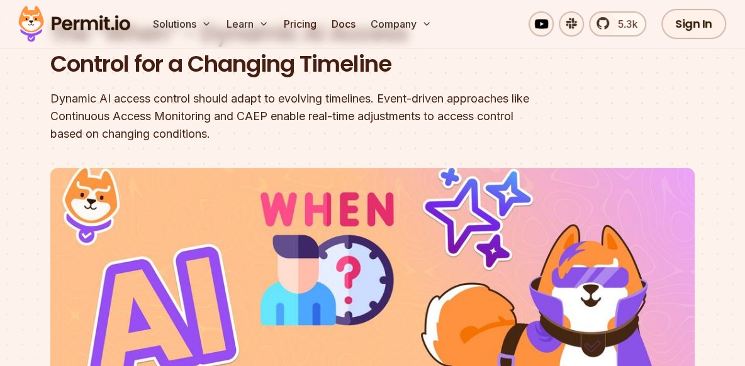
scroll to position [0, 0]
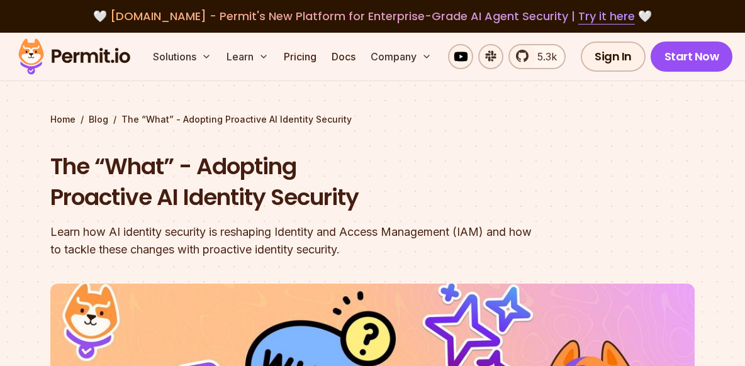
scroll to position [736, 0]
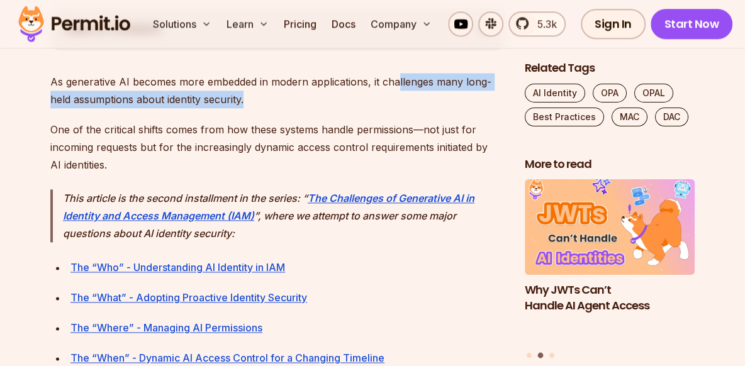
drag, startPoint x: 396, startPoint y: 80, endPoint x: 413, endPoint y: 93, distance: 21.0
click at [413, 93] on p "As generative AI becomes more embedded in modern applications, it challenges ma…" at bounding box center [277, 90] width 454 height 35
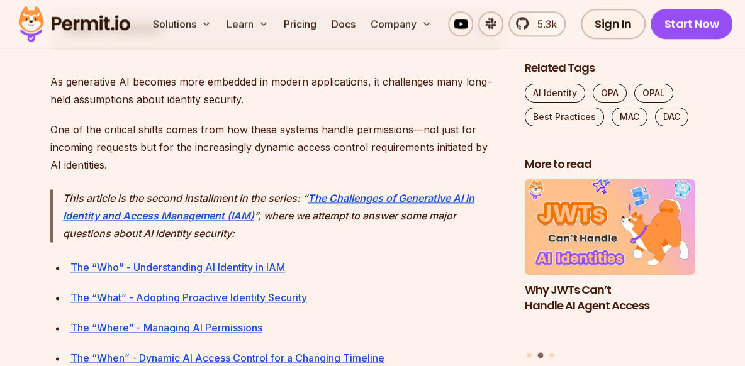
click at [413, 93] on p "As generative AI becomes more embedded in modern applications, it challenges ma…" at bounding box center [277, 90] width 454 height 35
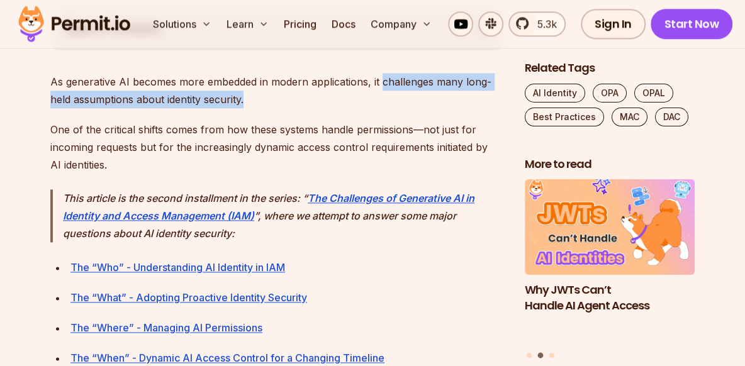
drag, startPoint x: 384, startPoint y: 79, endPoint x: 387, endPoint y: 97, distance: 18.6
click at [387, 97] on p "As generative AI becomes more embedded in modern applications, it challenges ma…" at bounding box center [277, 90] width 454 height 35
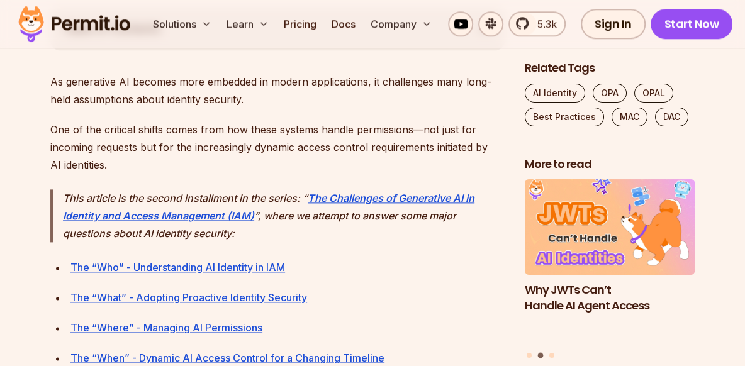
click at [387, 97] on p "As generative AI becomes more embedded in modern applications, it challenges ma…" at bounding box center [277, 90] width 454 height 35
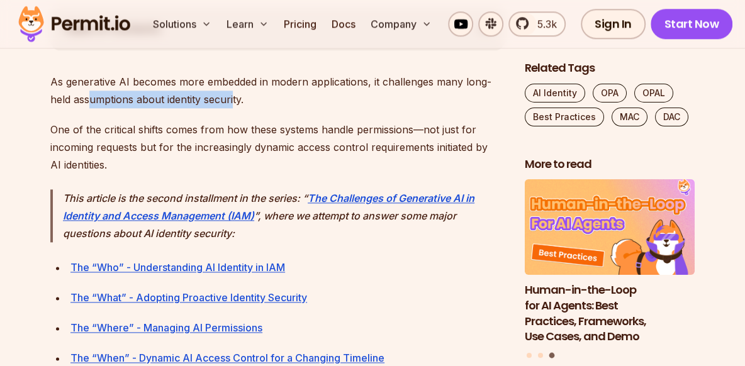
drag, startPoint x: 87, startPoint y: 99, endPoint x: 244, endPoint y: 106, distance: 156.7
click at [237, 106] on p "As generative AI becomes more embedded in modern applications, it challenges ma…" at bounding box center [277, 90] width 454 height 35
click at [244, 106] on p "As generative AI becomes more embedded in modern applications, it challenges ma…" at bounding box center [277, 90] width 454 height 35
drag, startPoint x: 236, startPoint y: 102, endPoint x: 273, endPoint y: 87, distance: 39.7
click at [272, 87] on p "As generative AI becomes more embedded in modern applications, it challenges ma…" at bounding box center [277, 90] width 454 height 35
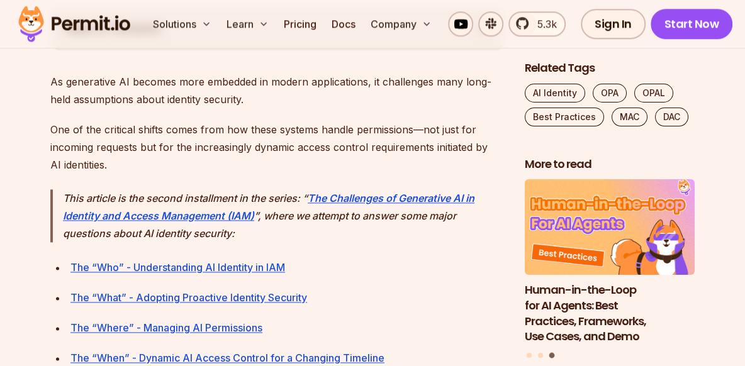
click at [274, 86] on p "As generative AI becomes more embedded in modern applications, it challenges ma…" at bounding box center [277, 90] width 454 height 35
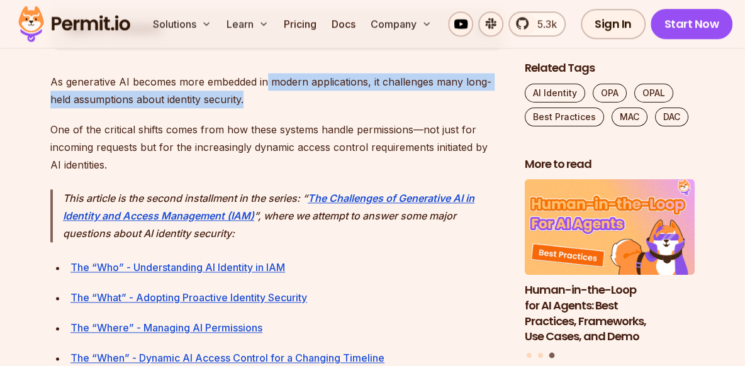
drag, startPoint x: 268, startPoint y: 82, endPoint x: 254, endPoint y: 99, distance: 22.4
click at [254, 99] on p "As generative AI becomes more embedded in modern applications, it challenges ma…" at bounding box center [277, 90] width 454 height 35
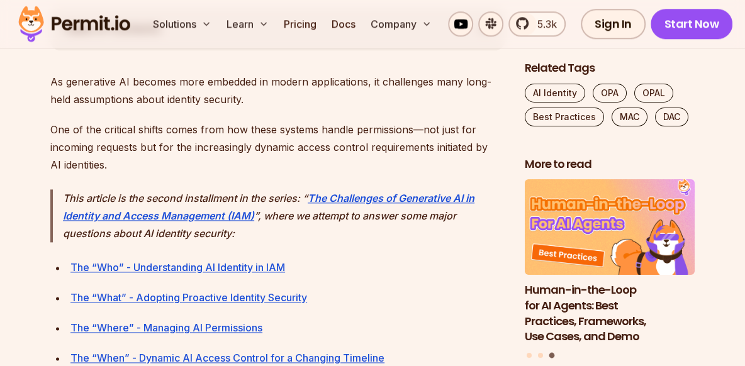
click at [254, 99] on p "As generative AI becomes more embedded in modern applications, it challenges ma…" at bounding box center [277, 90] width 454 height 35
click at [116, 132] on p "One of the critical shifts comes from how these systems handle permissions—not …" at bounding box center [277, 147] width 454 height 53
drag, startPoint x: 105, startPoint y: 128, endPoint x: 135, endPoint y: 126, distance: 30.3
click at [135, 126] on p "One of the critical shifts comes from how these systems handle permissions—not …" at bounding box center [277, 147] width 454 height 53
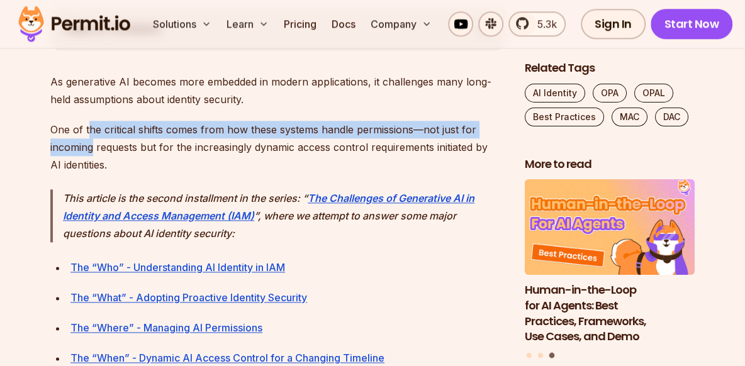
drag, startPoint x: 91, startPoint y: 128, endPoint x: 94, endPoint y: 138, distance: 10.5
click at [94, 138] on p "One of the critical shifts comes from how these systems handle permissions—not …" at bounding box center [277, 147] width 454 height 53
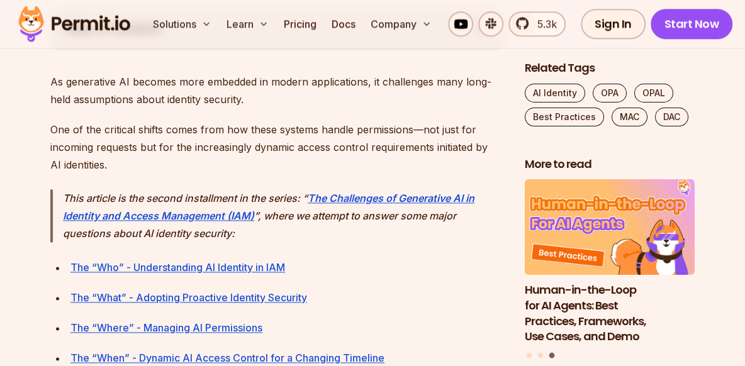
click at [94, 138] on p "One of the critical shifts comes from how these systems handle permissions—not …" at bounding box center [277, 147] width 454 height 53
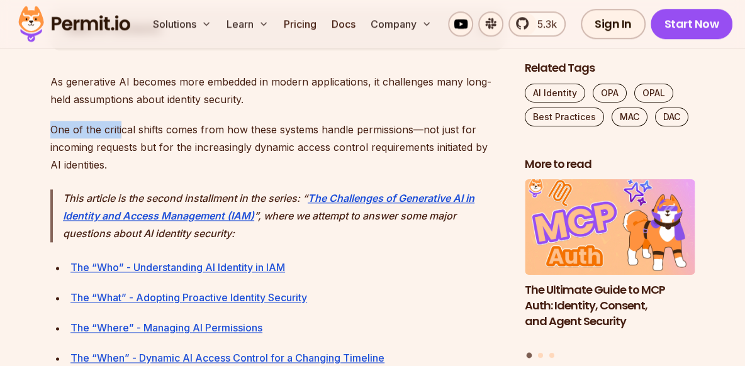
drag, startPoint x: 52, startPoint y: 132, endPoint x: 122, endPoint y: 131, distance: 69.8
click at [122, 131] on p "One of the critical shifts comes from how these systems handle permissions—not …" at bounding box center [277, 147] width 454 height 53
drag, startPoint x: 113, startPoint y: 130, endPoint x: 158, endPoint y: 129, distance: 45.9
click at [158, 129] on p "One of the critical shifts comes from how these systems handle permissions—not …" at bounding box center [277, 147] width 454 height 53
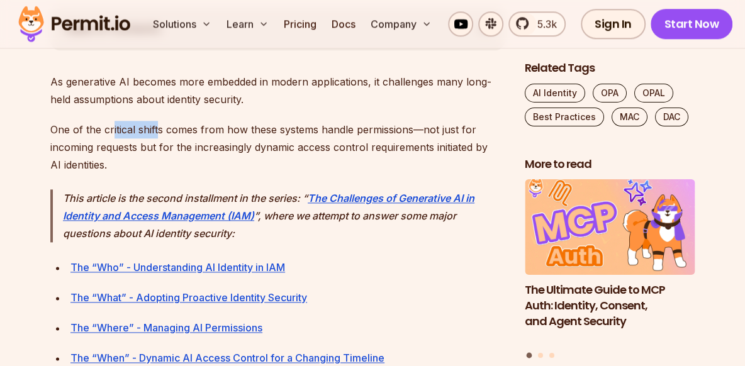
click at [158, 129] on p "One of the critical shifts comes from how these systems handle permissions—not …" at bounding box center [277, 147] width 454 height 53
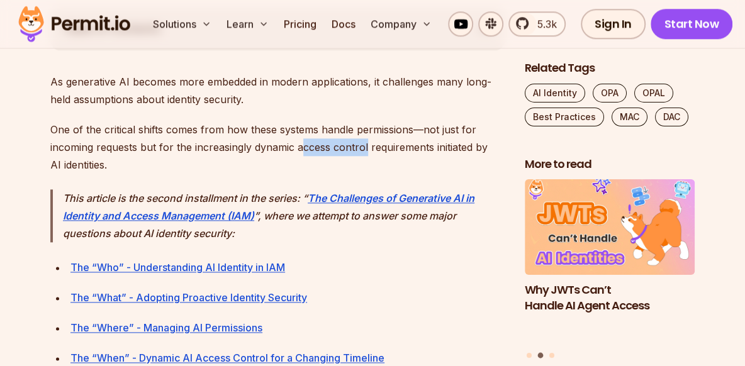
drag, startPoint x: 307, startPoint y: 147, endPoint x: 423, endPoint y: 146, distance: 116.3
click at [421, 146] on p "One of the critical shifts comes from how these systems handle permissions—not …" at bounding box center [277, 147] width 454 height 53
click at [423, 146] on p "One of the critical shifts comes from how these systems handle permissions—not …" at bounding box center [277, 147] width 454 height 53
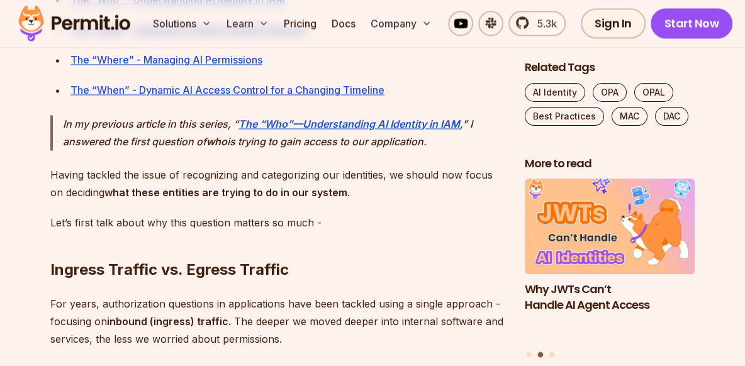
scroll to position [1004, 0]
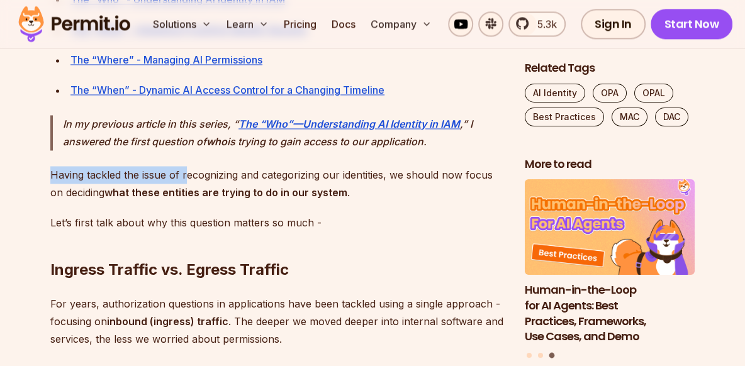
drag, startPoint x: 46, startPoint y: 175, endPoint x: 186, endPoint y: 179, distance: 139.6
click at [186, 179] on p "Having tackled the issue of recognizing and categorizing our identities, we sho…" at bounding box center [277, 183] width 454 height 35
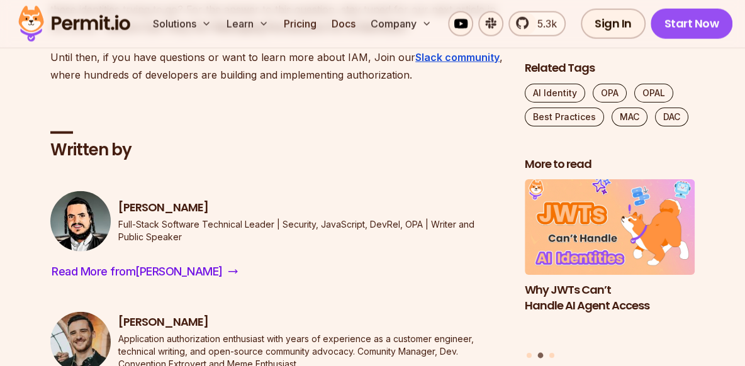
scroll to position [4081, 0]
